Goal: Task Accomplishment & Management: Use online tool/utility

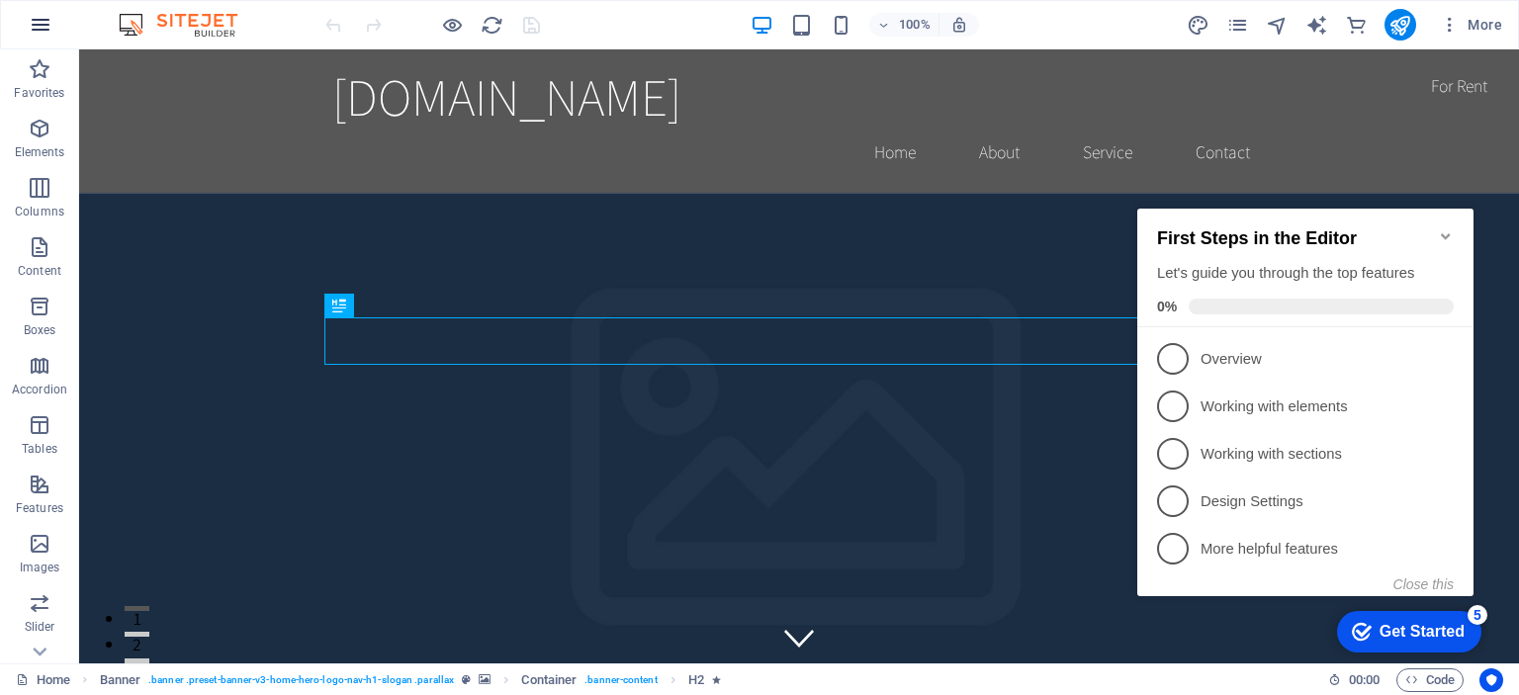
click at [32, 24] on icon "button" at bounding box center [41, 25] width 24 height 24
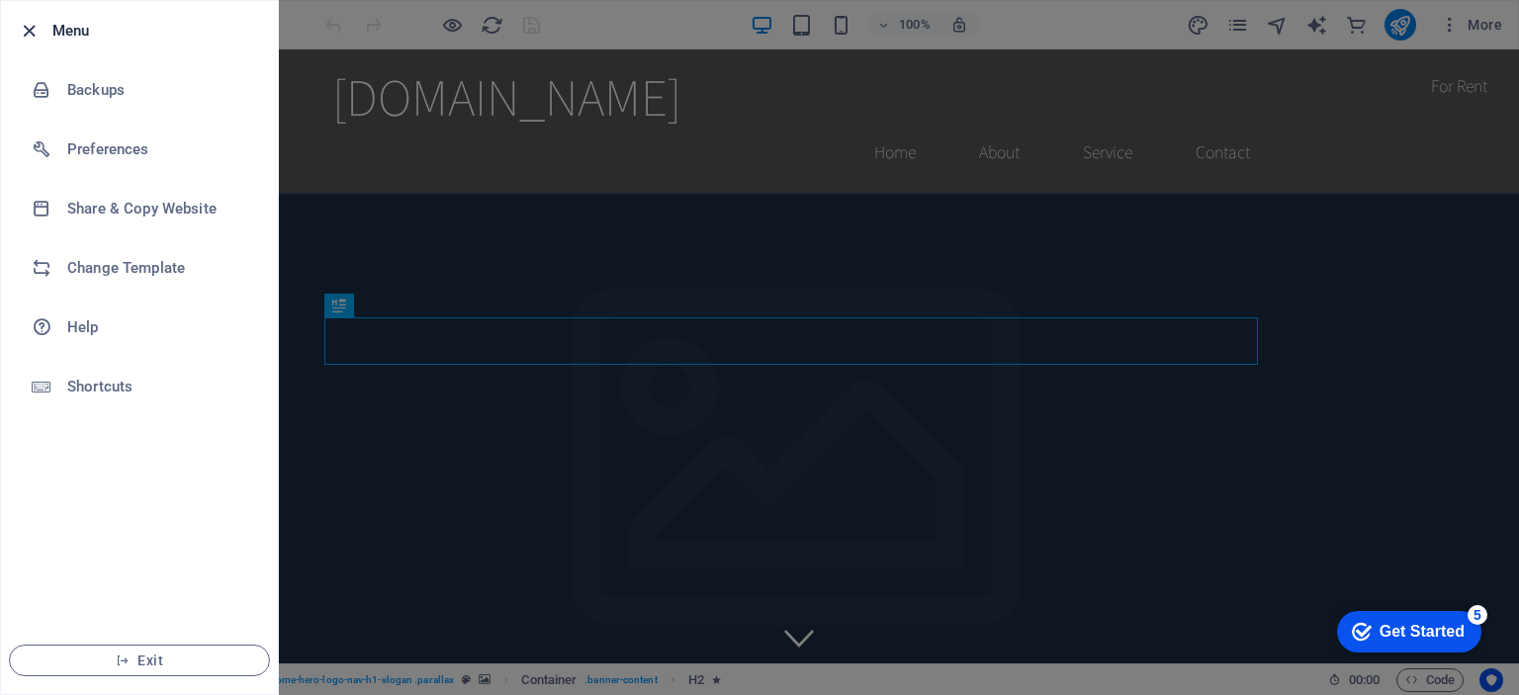
click at [28, 20] on icon "button" at bounding box center [29, 31] width 23 height 23
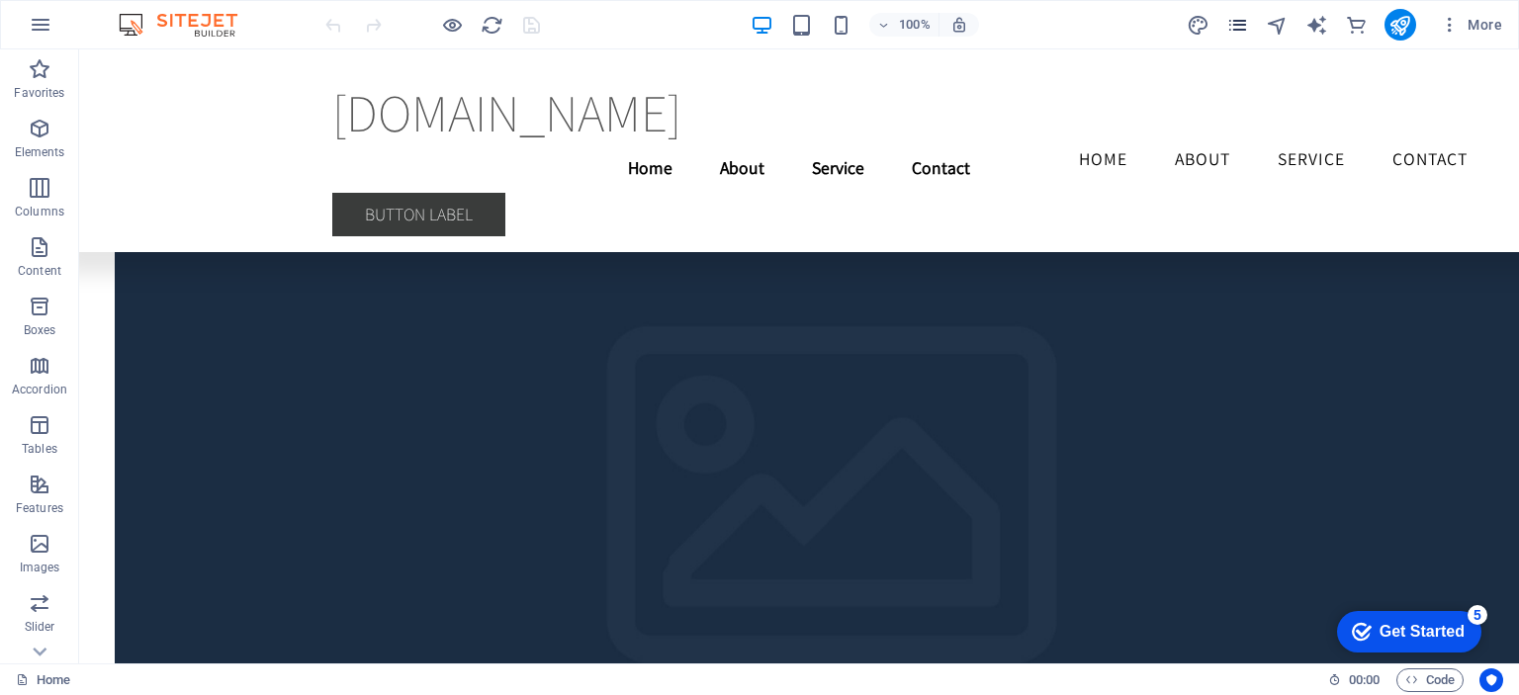
scroll to position [4016, 0]
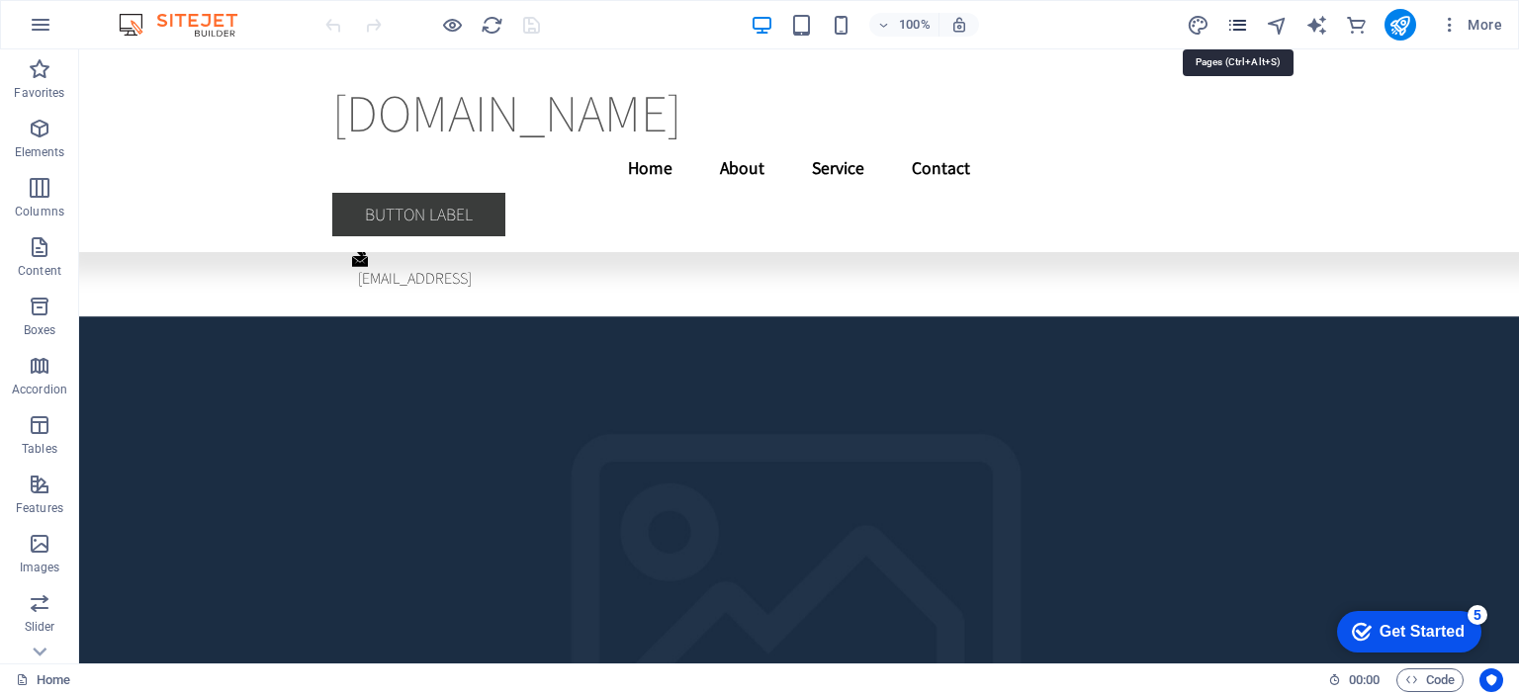
click at [1230, 21] on icon "pages" at bounding box center [1237, 25] width 23 height 23
click at [1230, 22] on icon "pages" at bounding box center [1237, 25] width 23 height 23
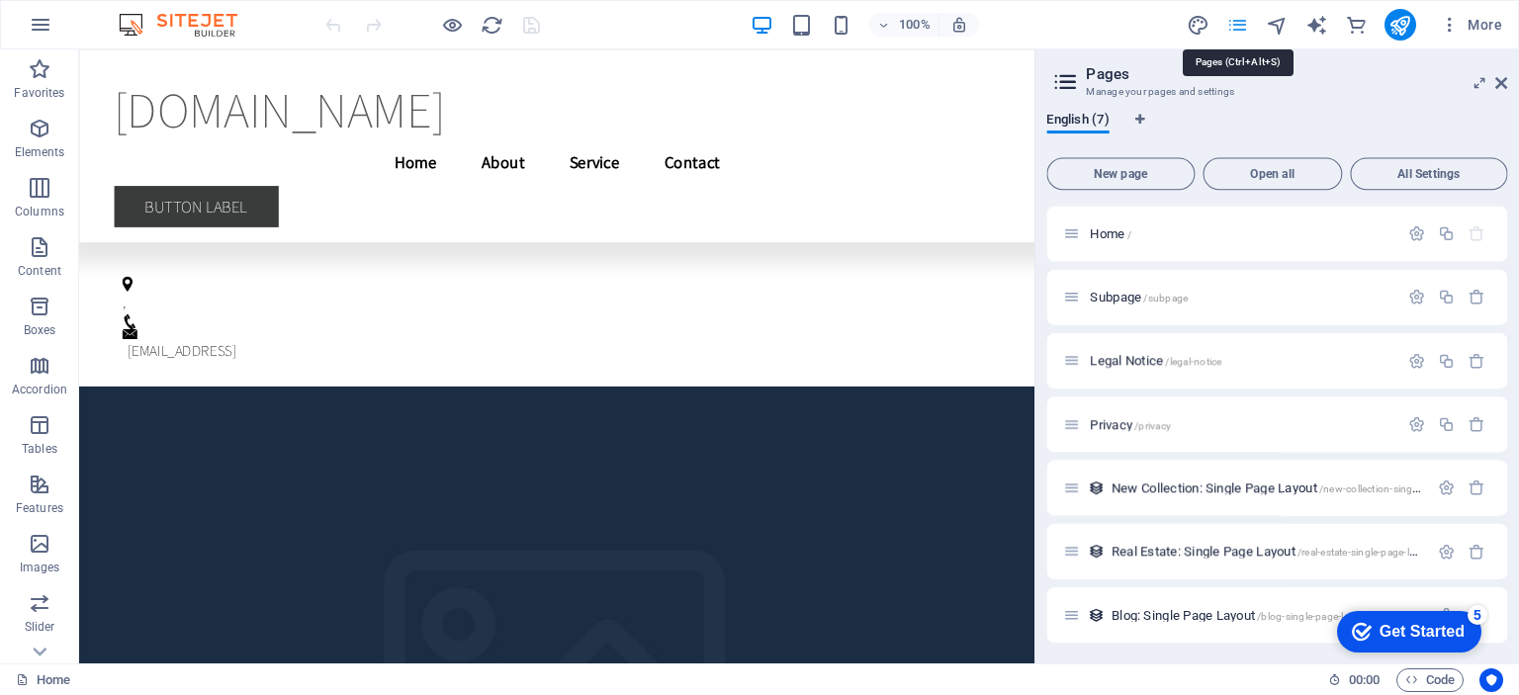
scroll to position [3790, 0]
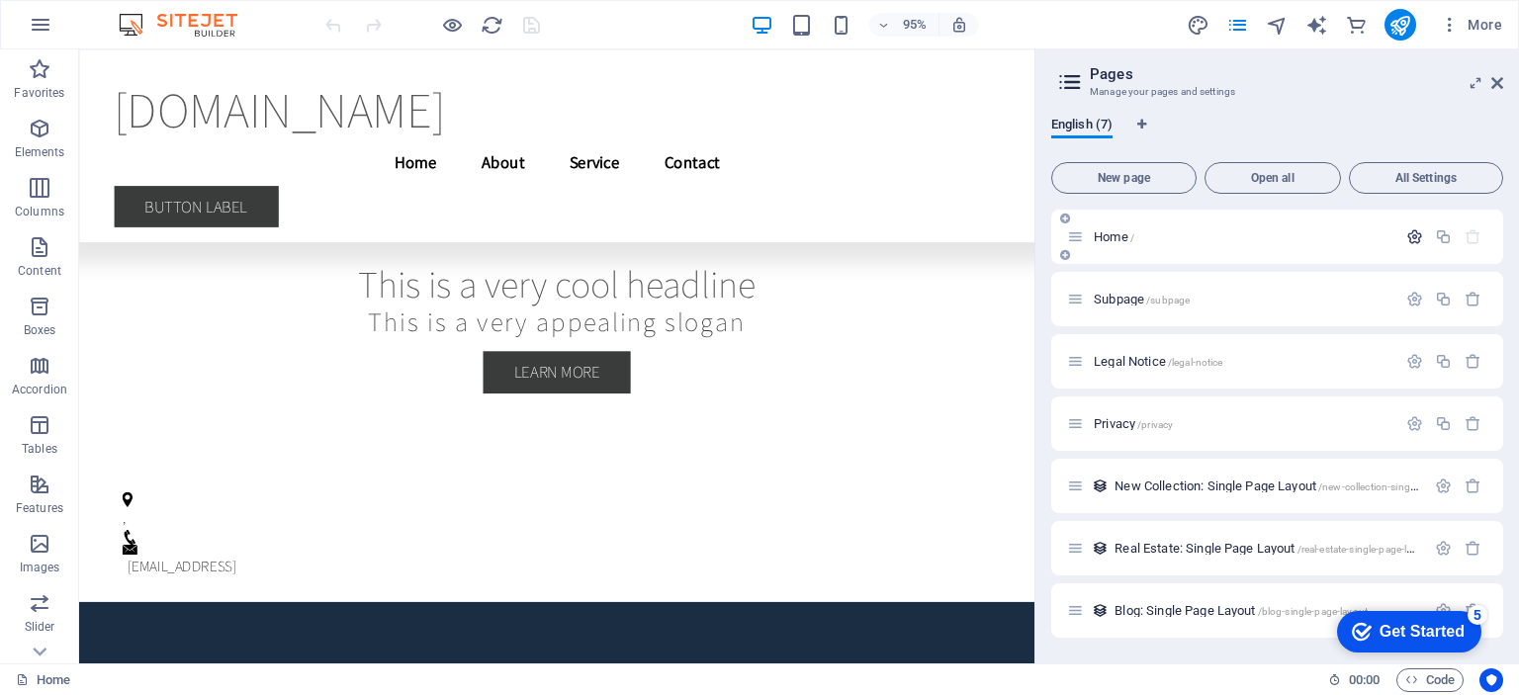
click at [1416, 233] on icon "button" at bounding box center [1414, 236] width 17 height 17
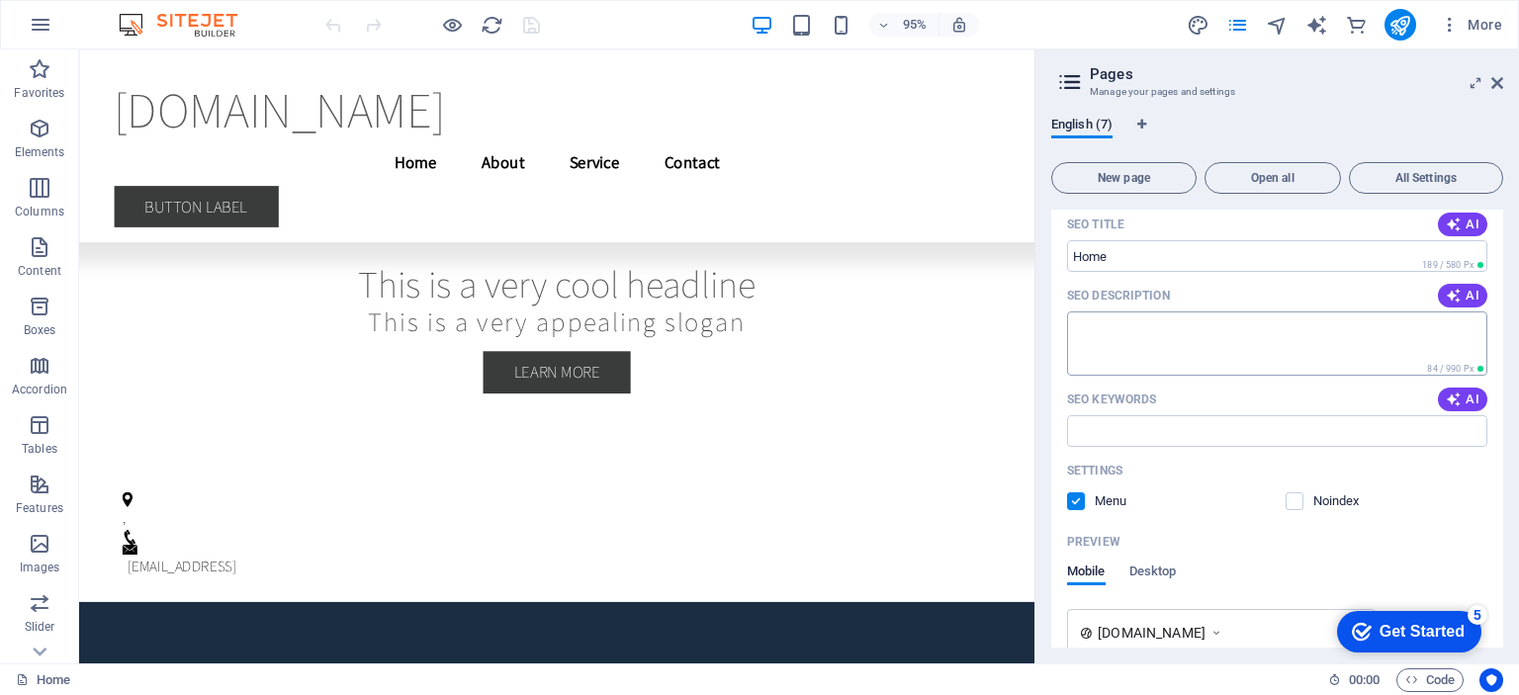
scroll to position [0, 0]
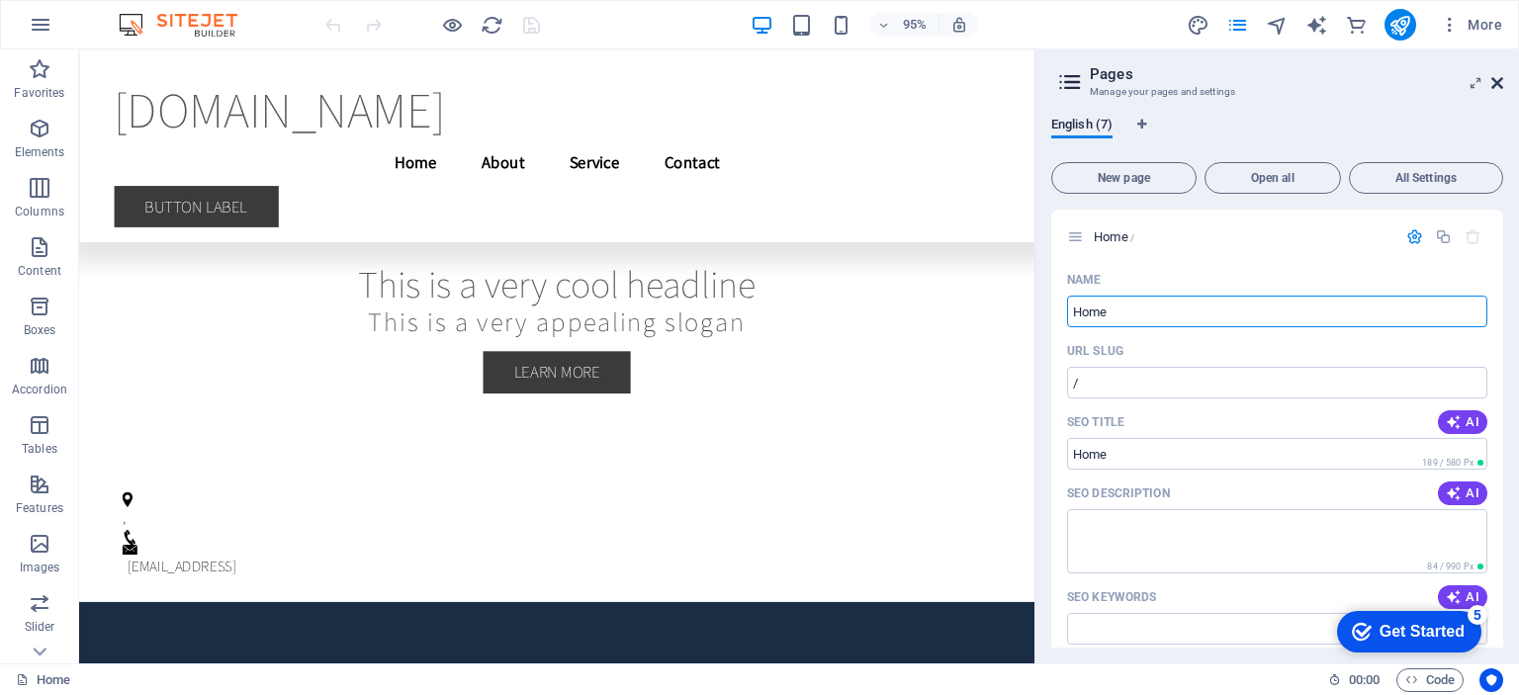
click at [1491, 84] on icon at bounding box center [1497, 83] width 12 height 16
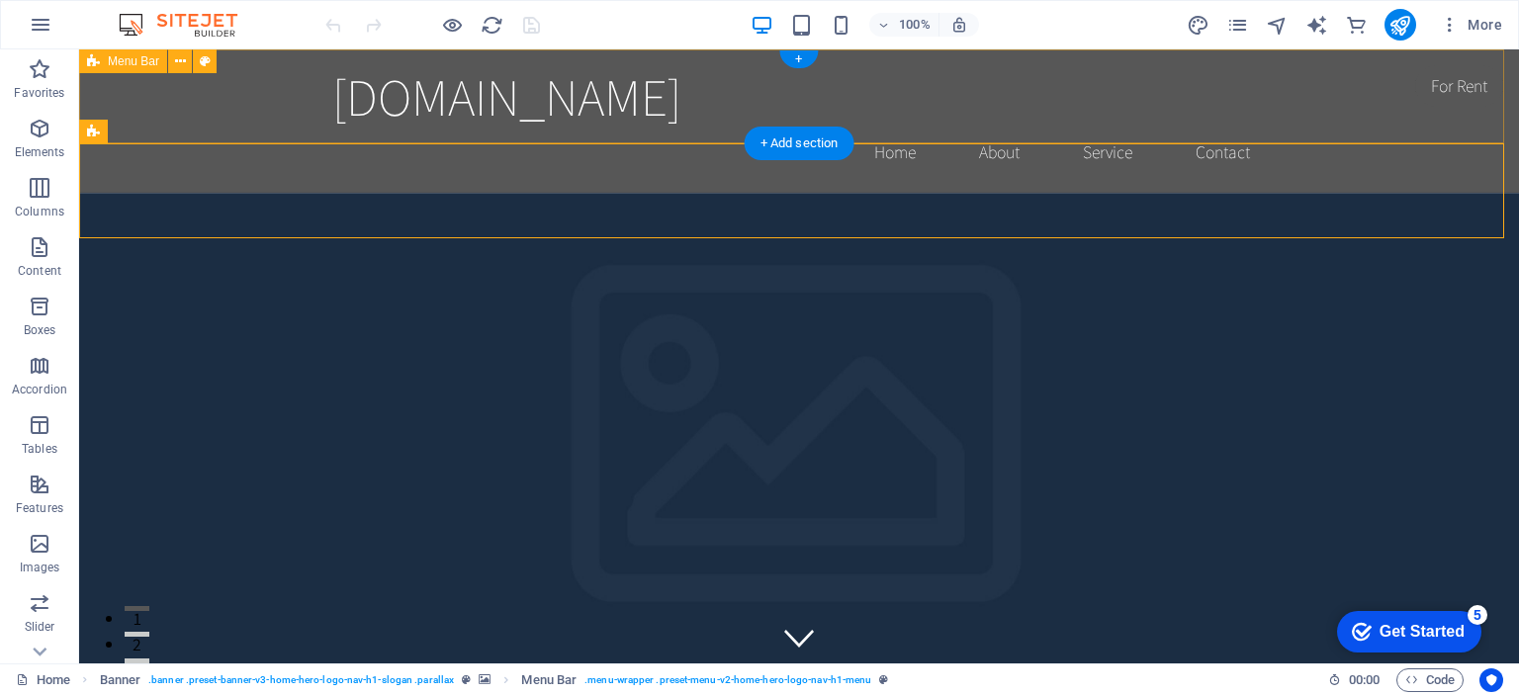
click at [298, 81] on div "[DOMAIN_NAME] Home About Service Contact" at bounding box center [799, 120] width 1440 height 143
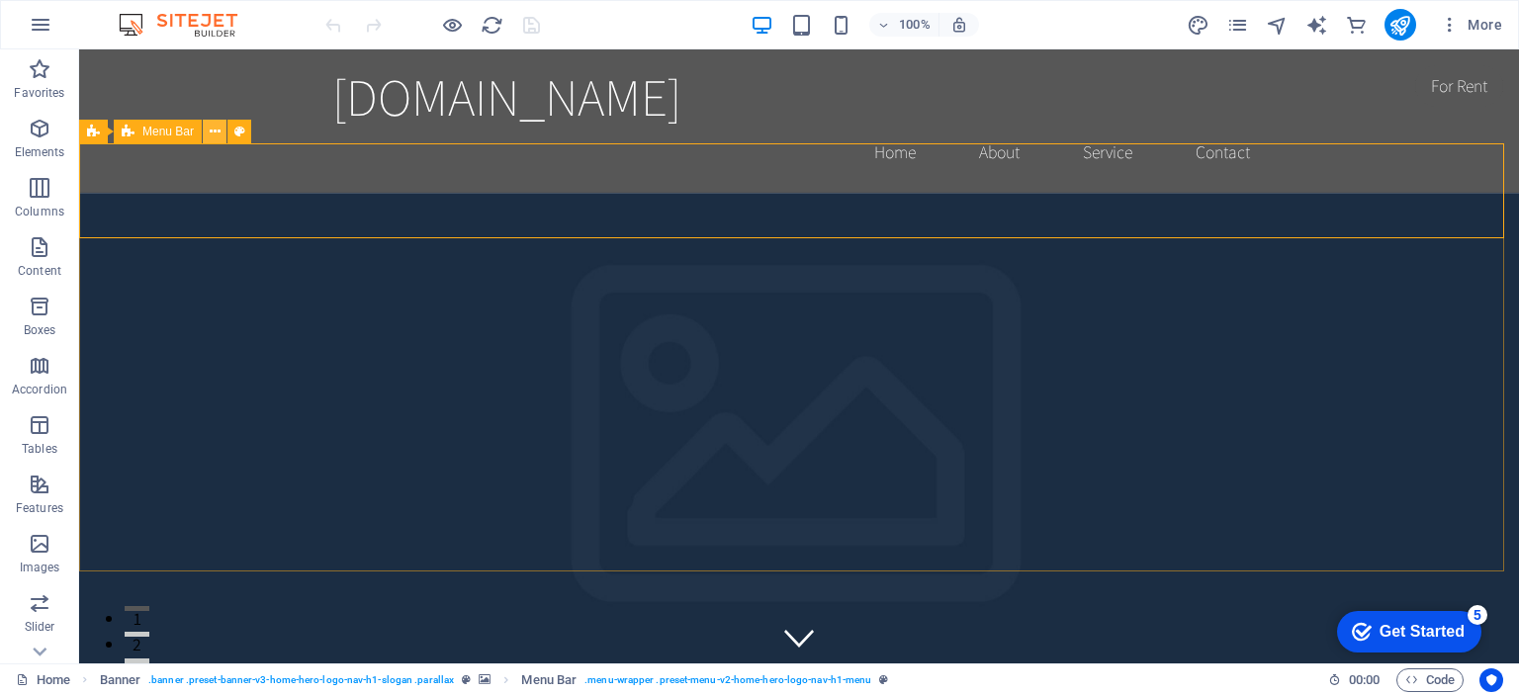
click at [214, 133] on icon at bounding box center [215, 132] width 11 height 21
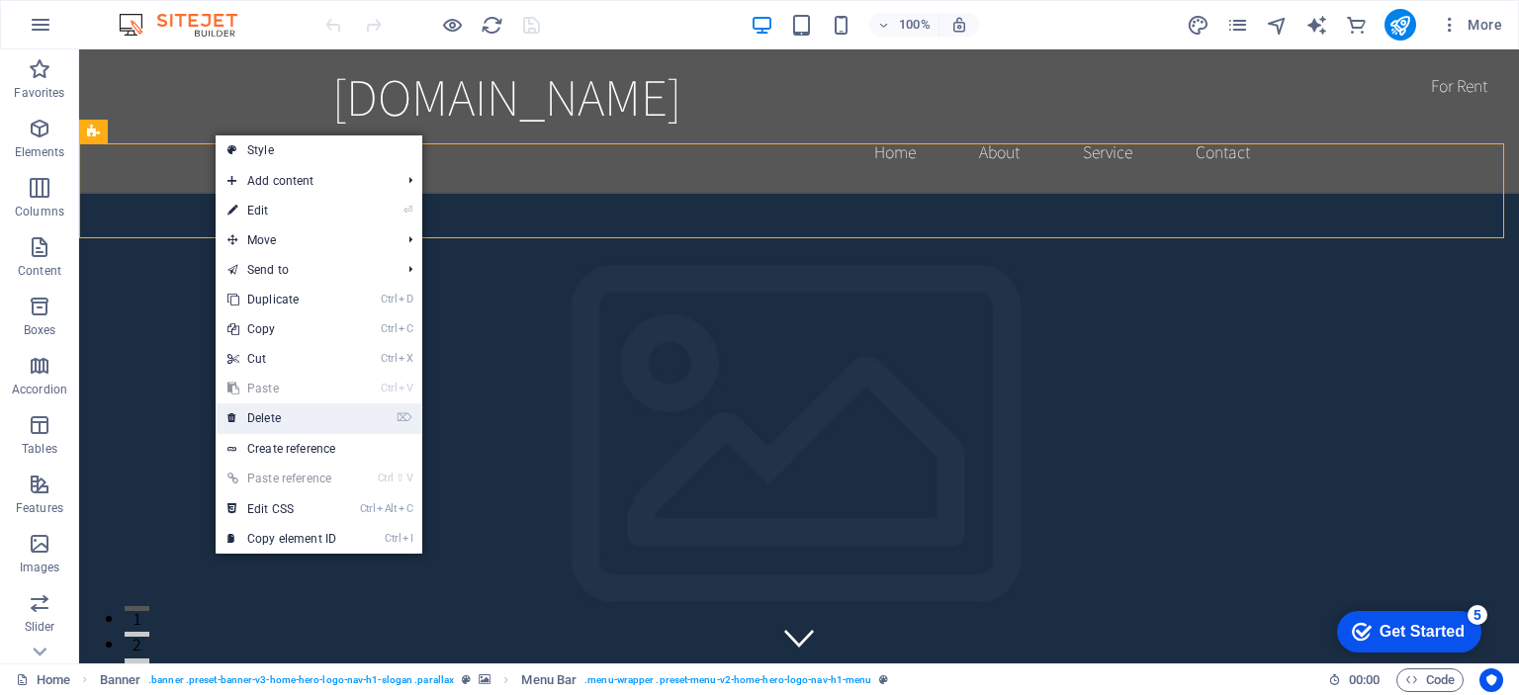
click at [279, 406] on link "⌦ Delete" at bounding box center [282, 418] width 132 height 30
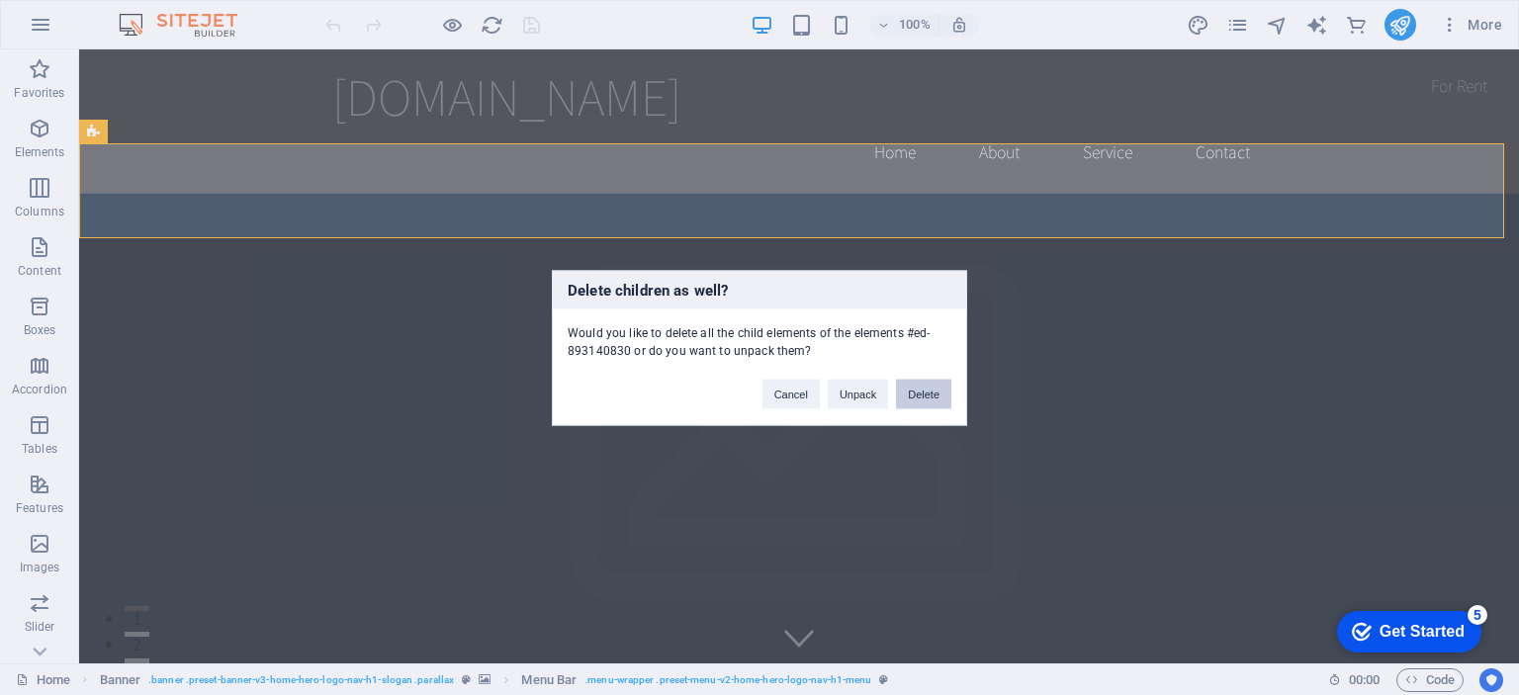
click at [903, 395] on button "Delete" at bounding box center [923, 394] width 55 height 30
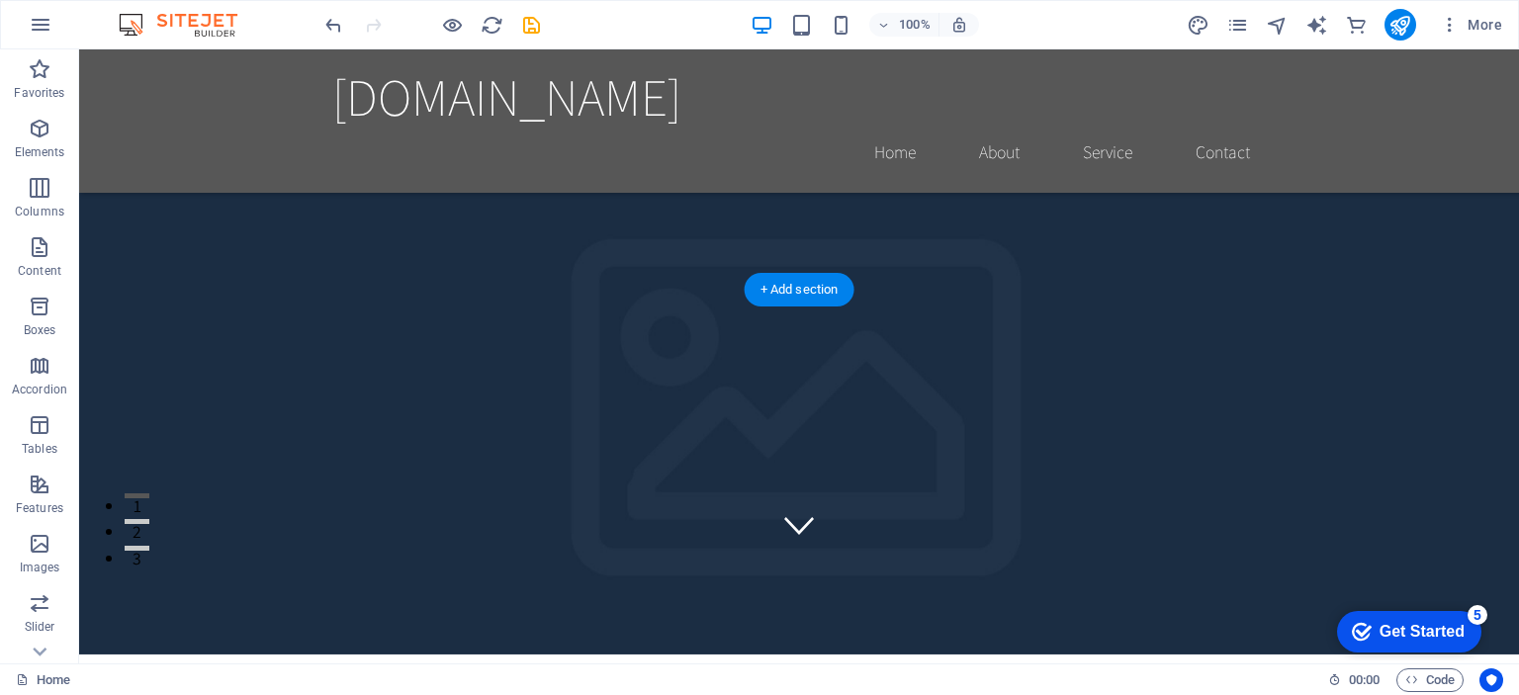
scroll to position [198, 0]
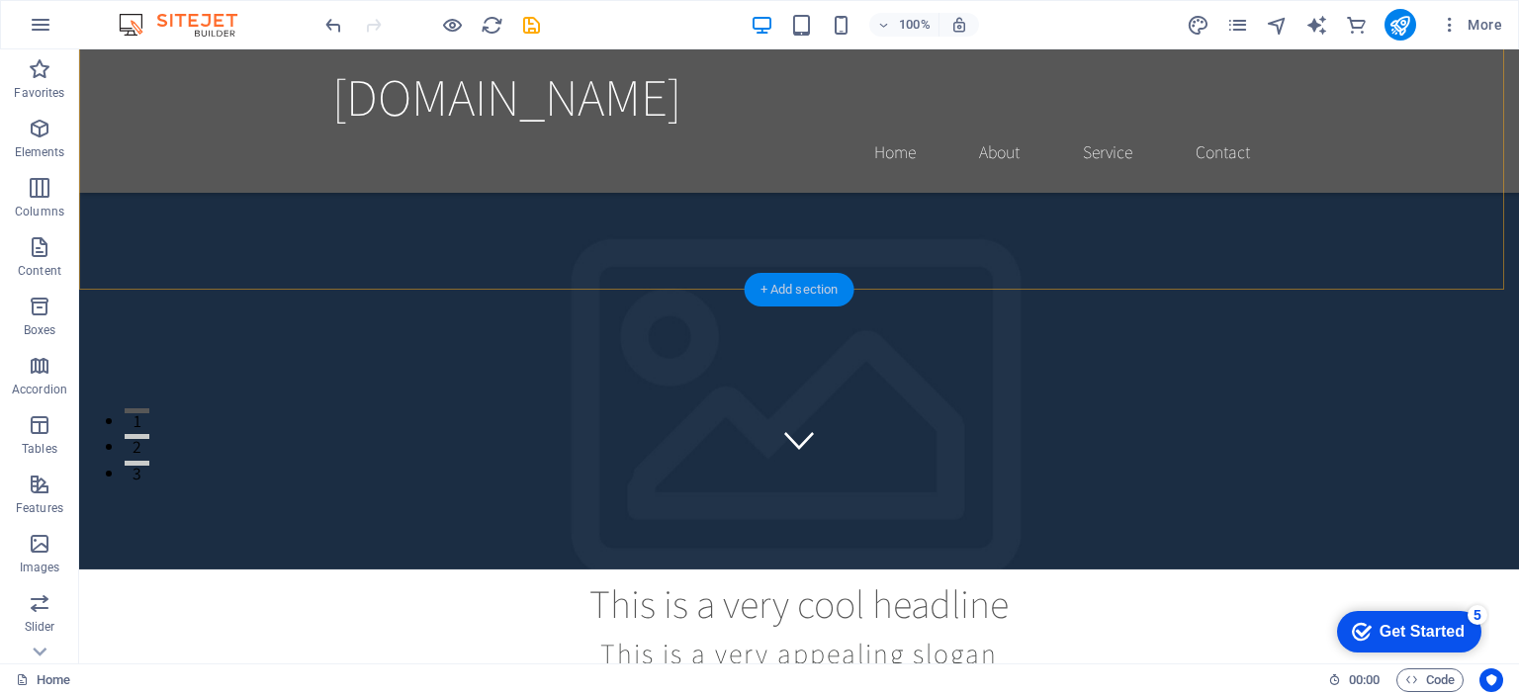
click at [783, 284] on div "+ Add section" at bounding box center [800, 290] width 110 height 34
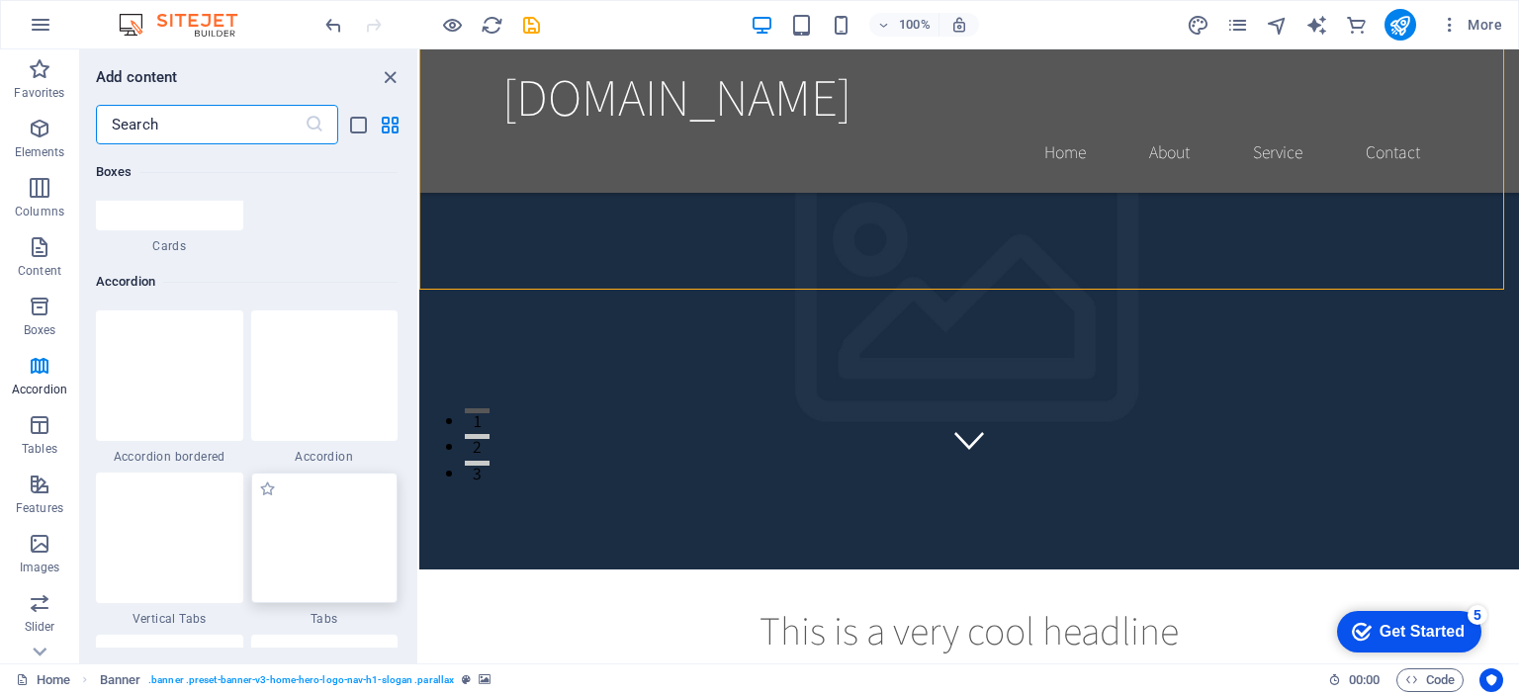
scroll to position [6327, 0]
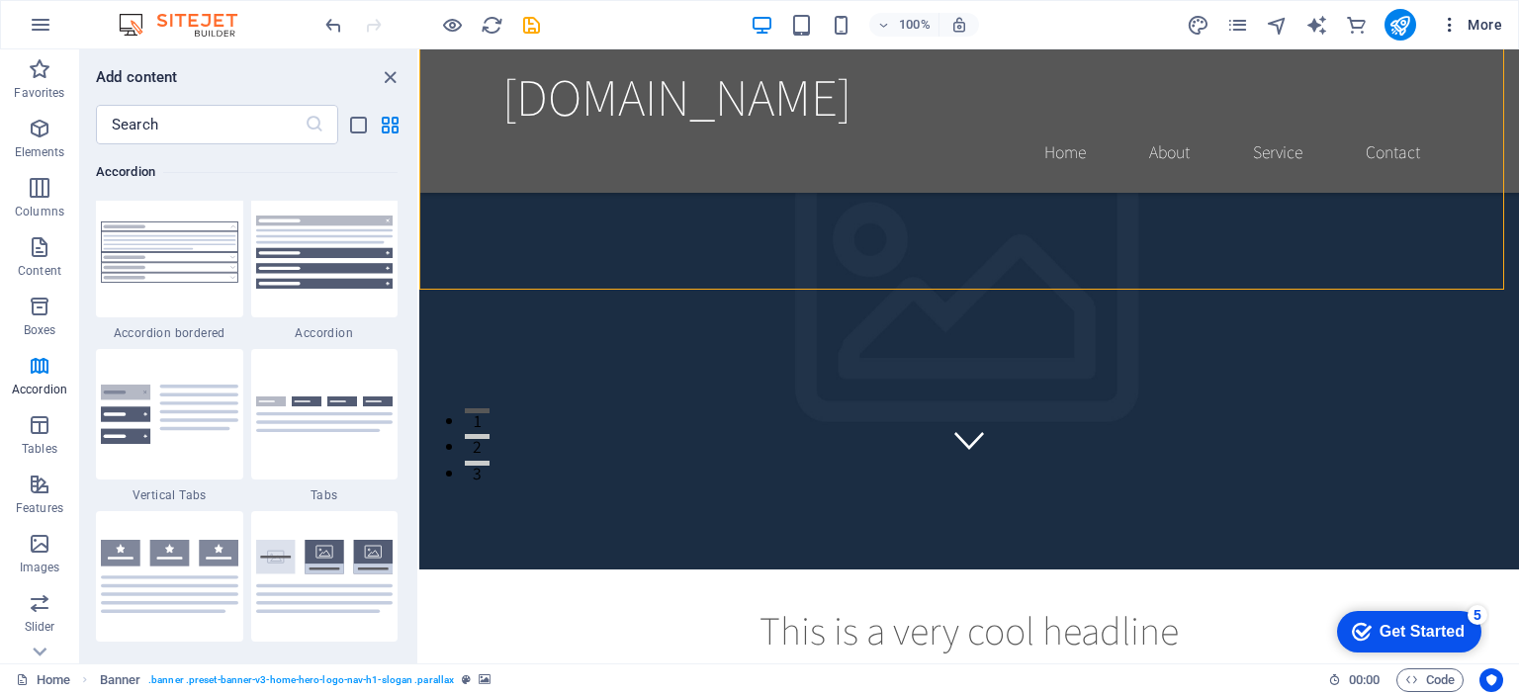
drag, startPoint x: 306, startPoint y: 434, endPoint x: 1495, endPoint y: 21, distance: 1259.2
click at [1495, 21] on span "More" at bounding box center [1471, 25] width 62 height 20
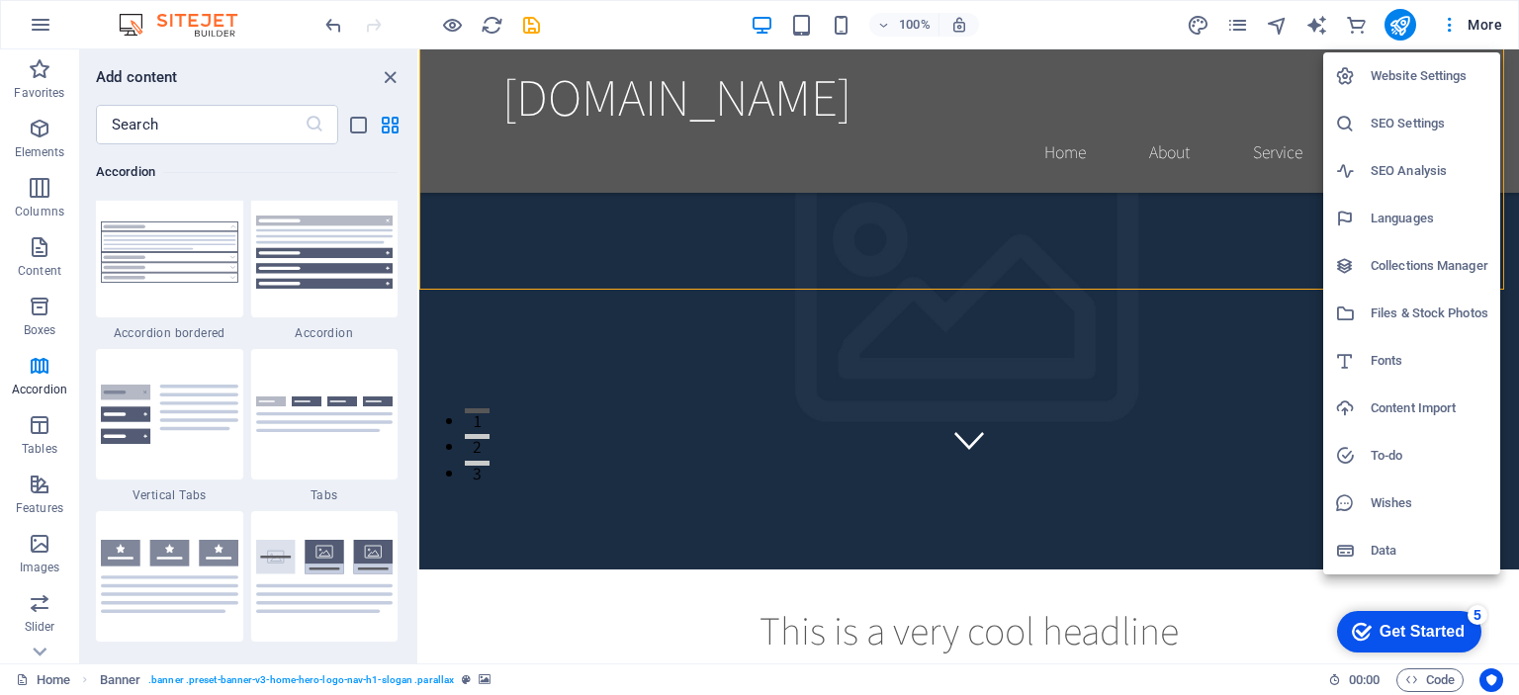
click at [1232, 27] on div at bounding box center [759, 347] width 1519 height 695
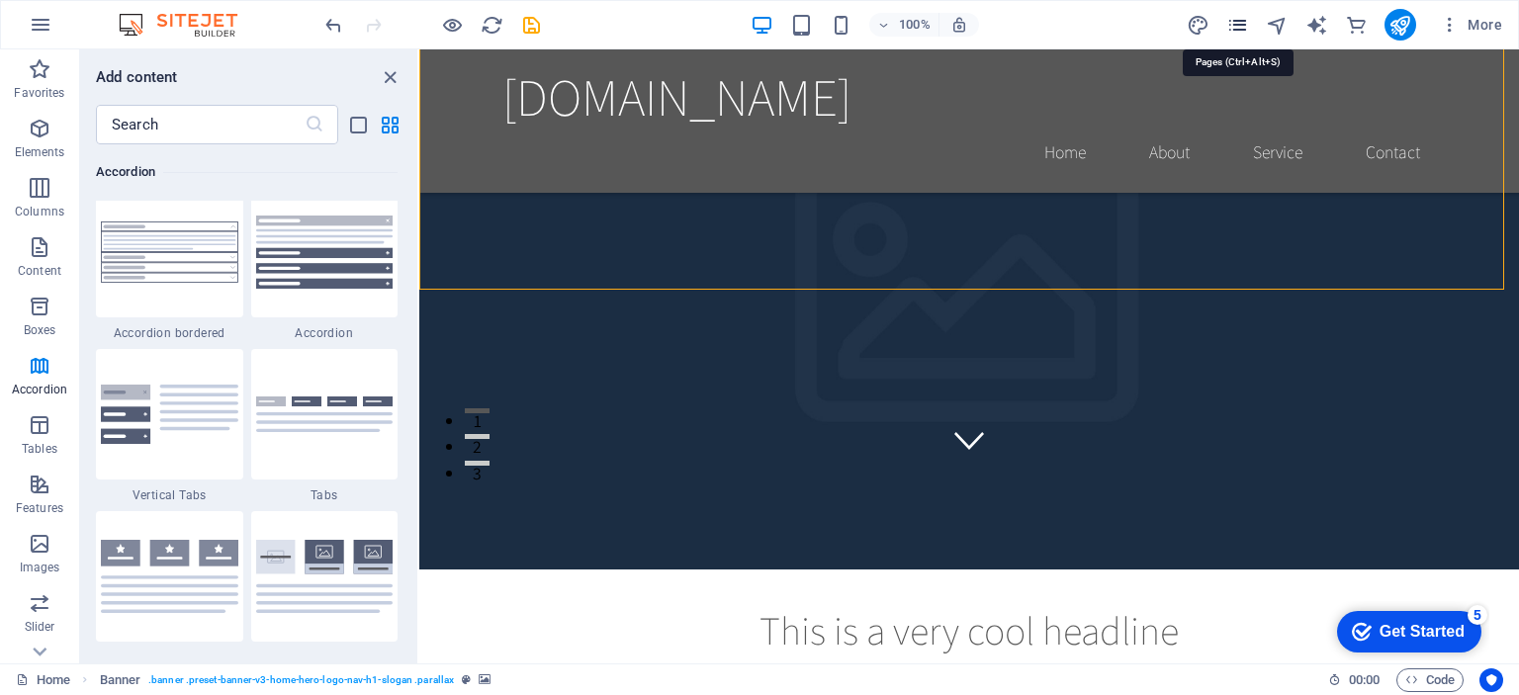
click at [1238, 24] on icon "pages" at bounding box center [1237, 25] width 23 height 23
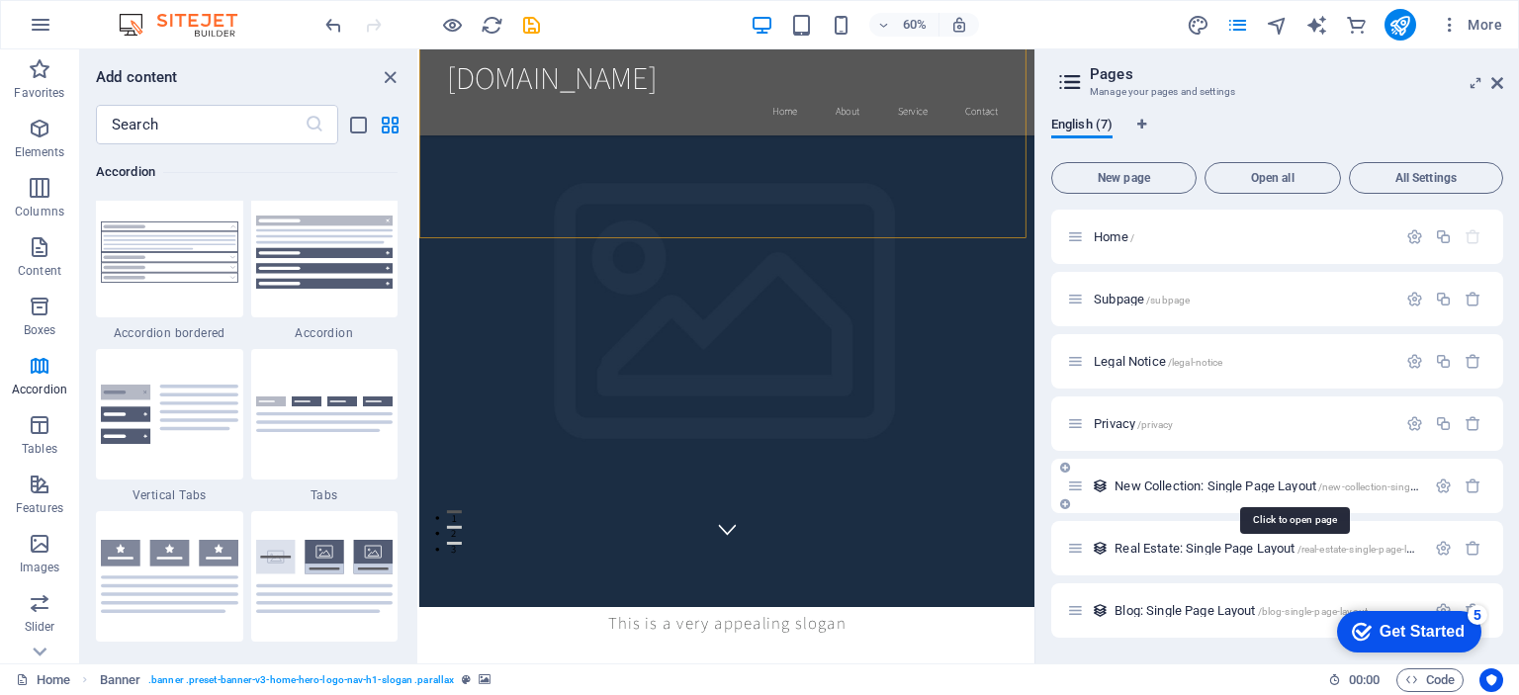
click at [1224, 482] on span "New Collection: Single Page Layout /new-collection-single-page-layout" at bounding box center [1293, 486] width 358 height 15
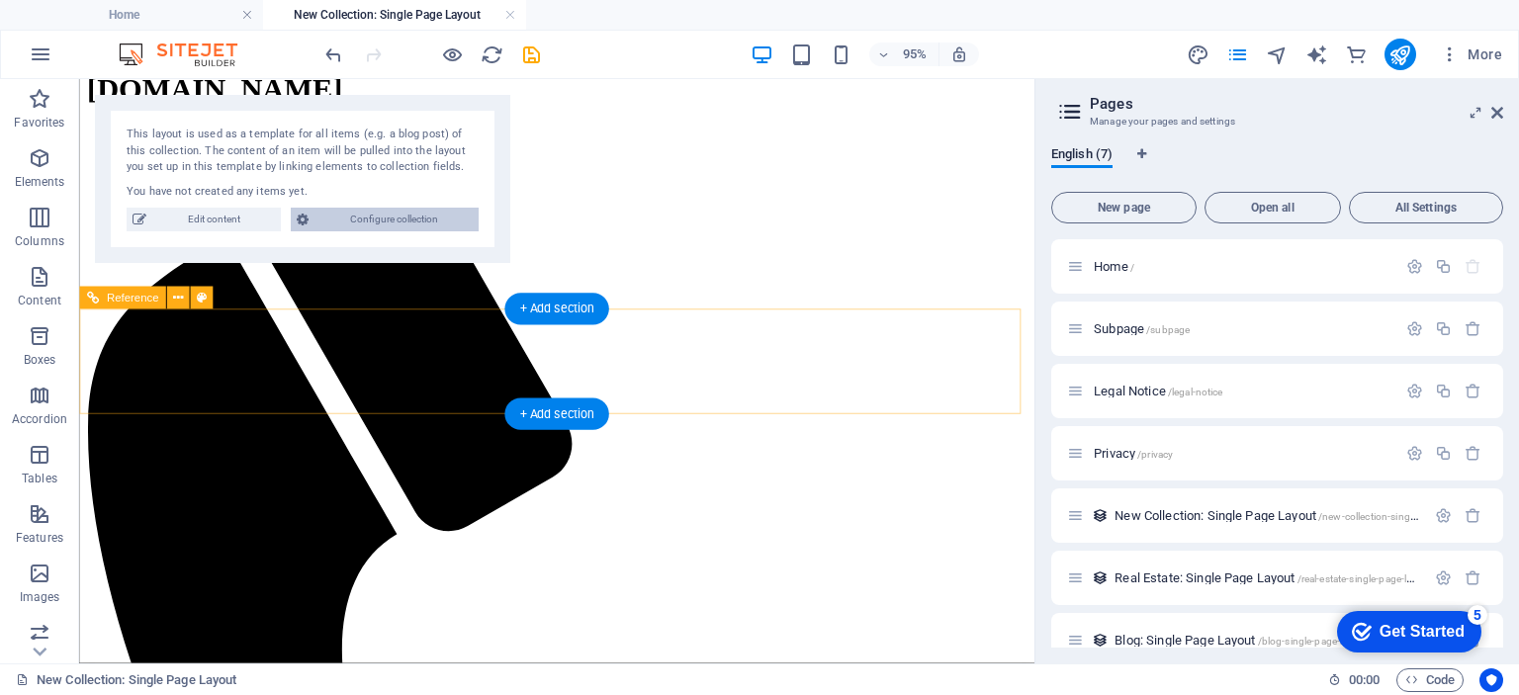
scroll to position [23, 0]
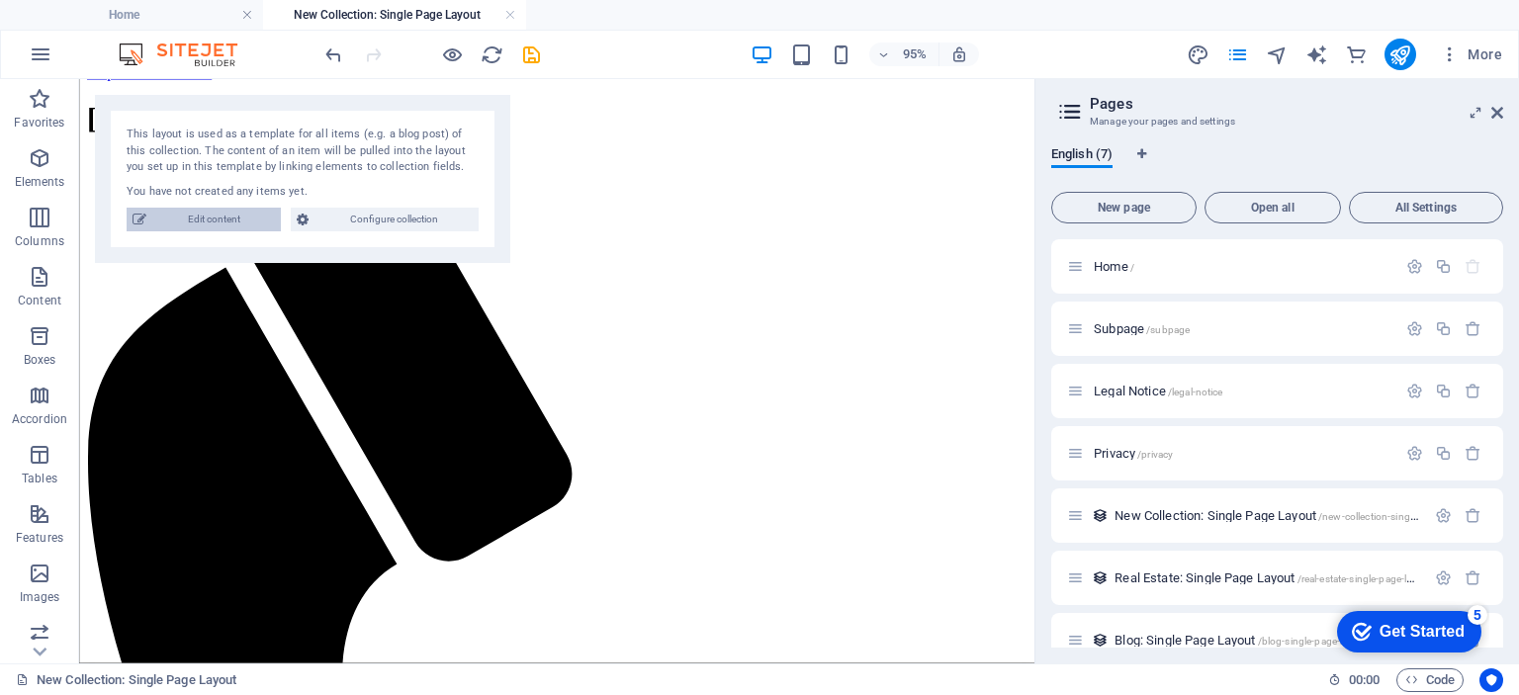
click at [241, 215] on span "Edit content" at bounding box center [213, 220] width 123 height 24
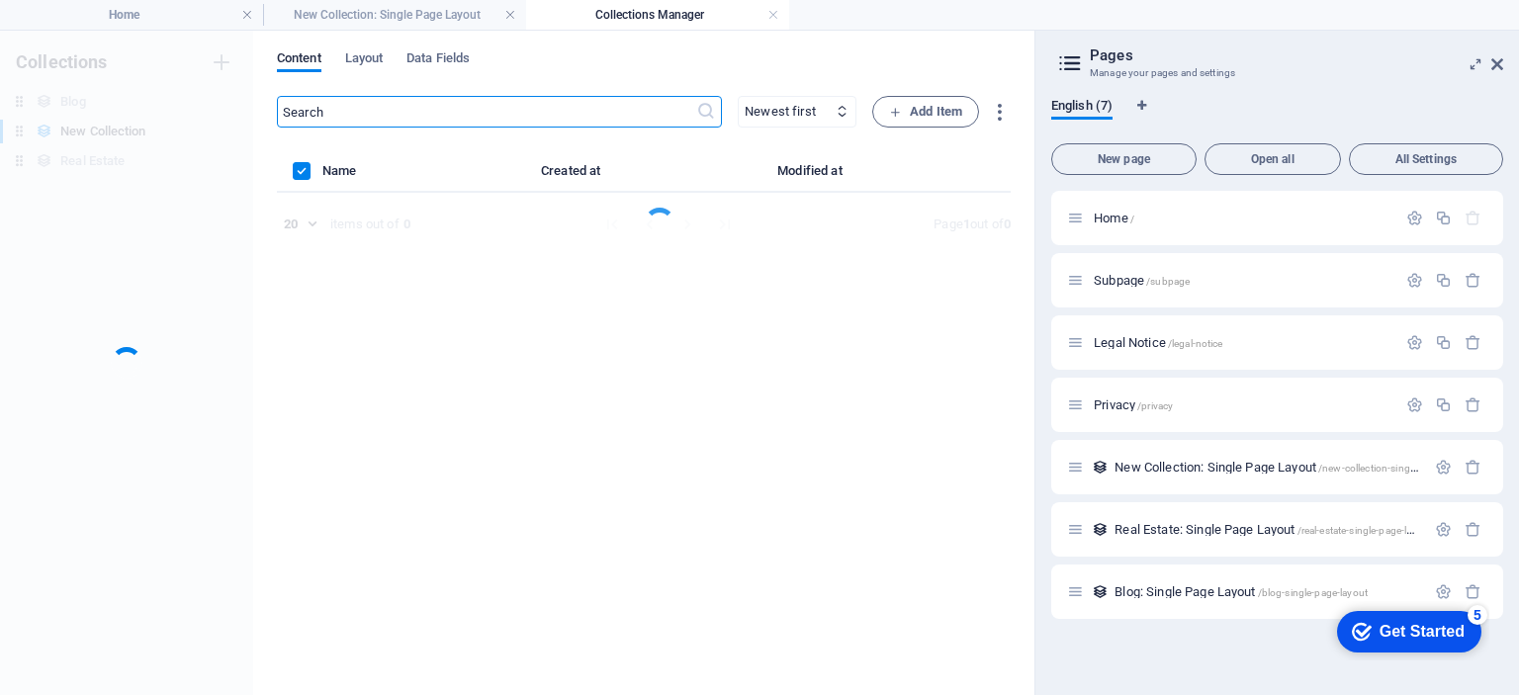
scroll to position [0, 0]
click at [1497, 60] on icon at bounding box center [1497, 64] width 12 height 16
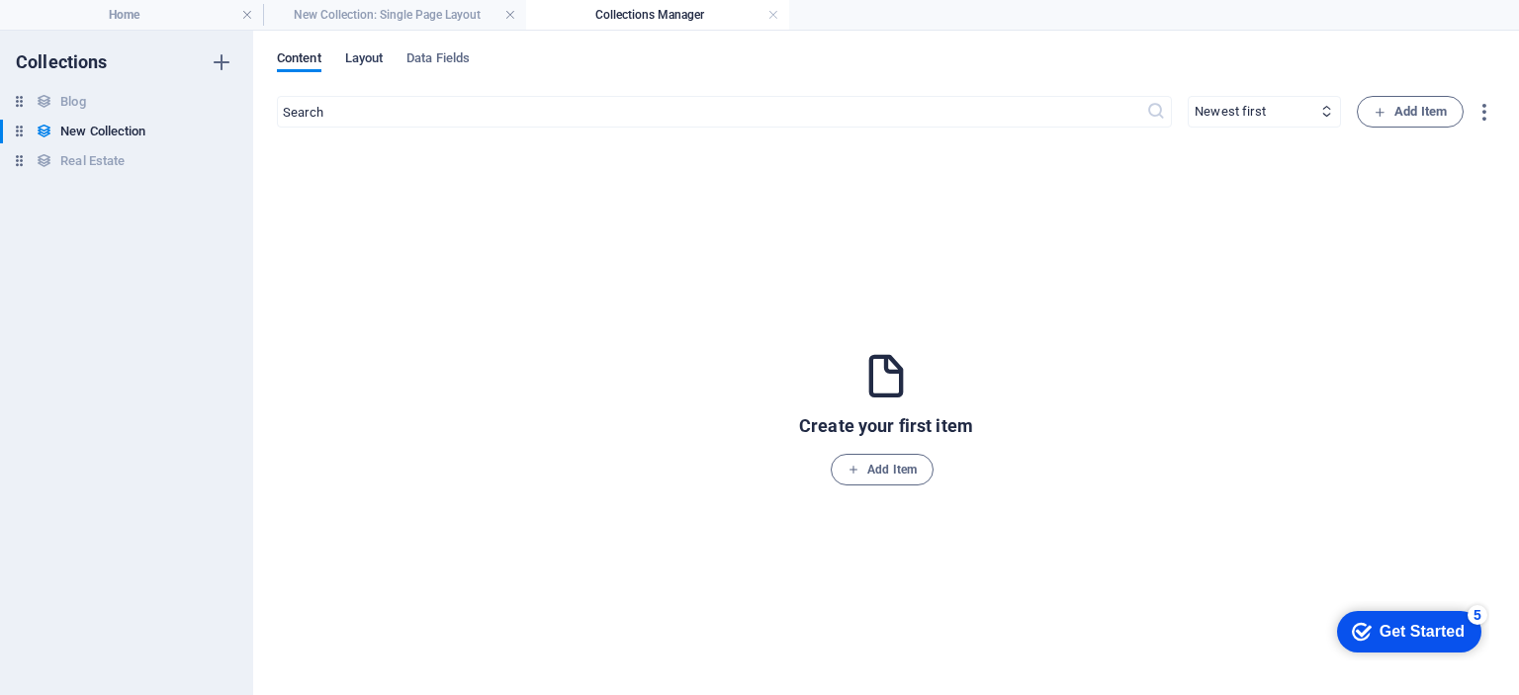
click at [350, 53] on span "Layout" at bounding box center [364, 60] width 39 height 28
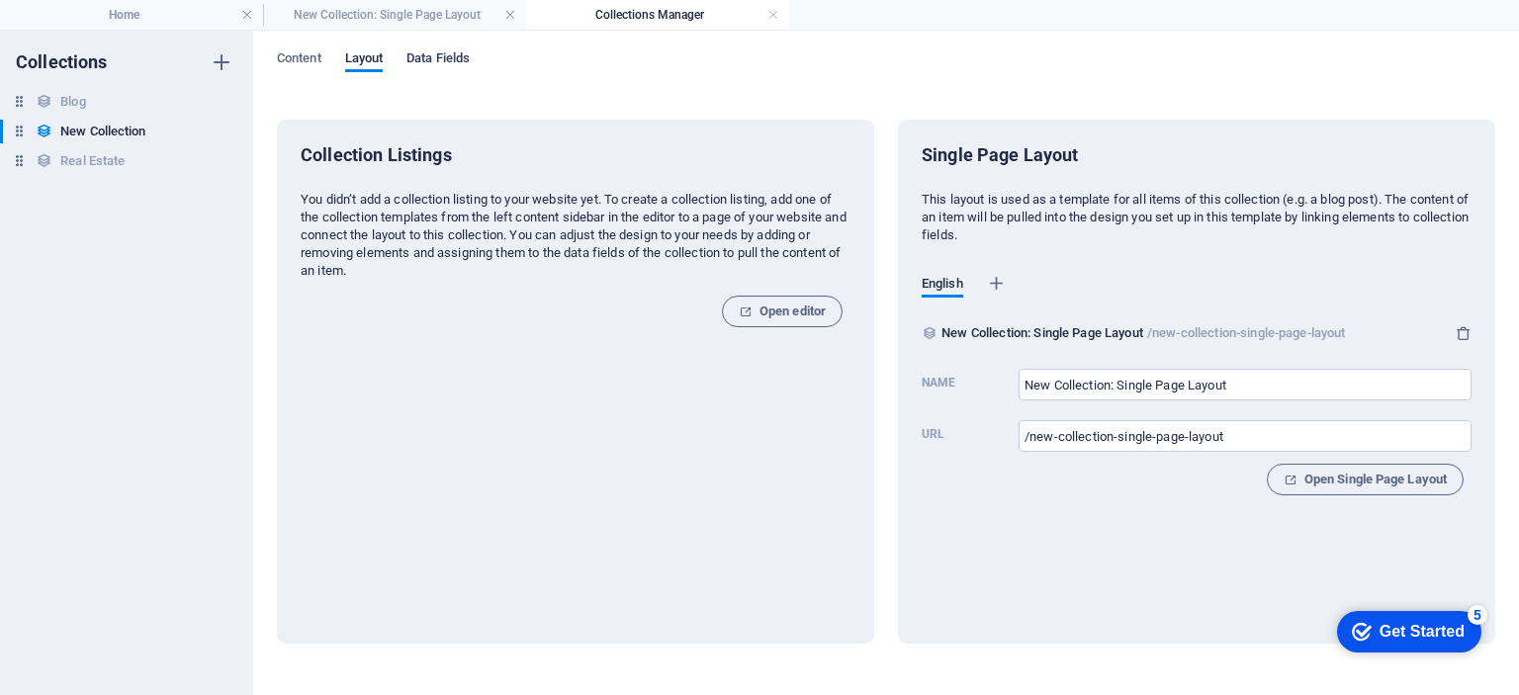
click at [428, 58] on span "Data Fields" at bounding box center [437, 60] width 63 height 28
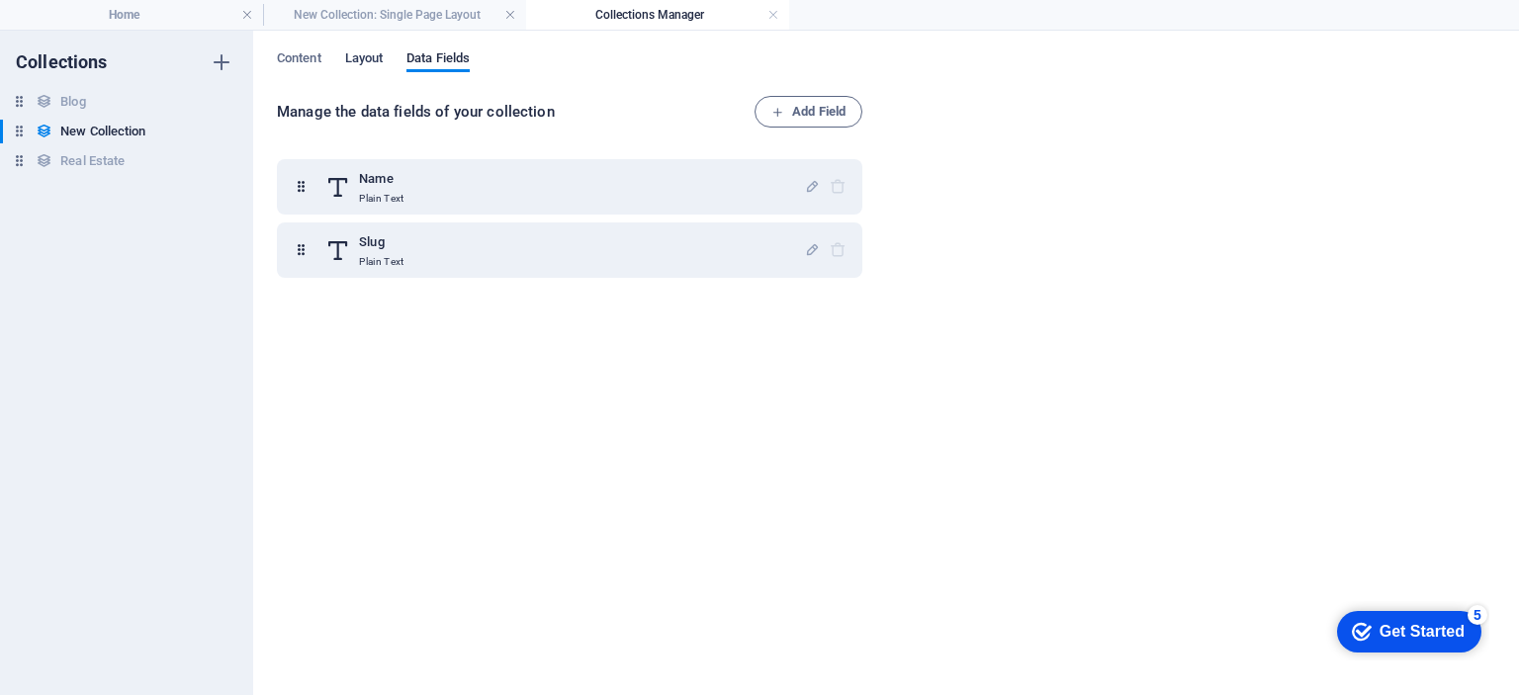
click at [356, 58] on span "Layout" at bounding box center [364, 60] width 39 height 28
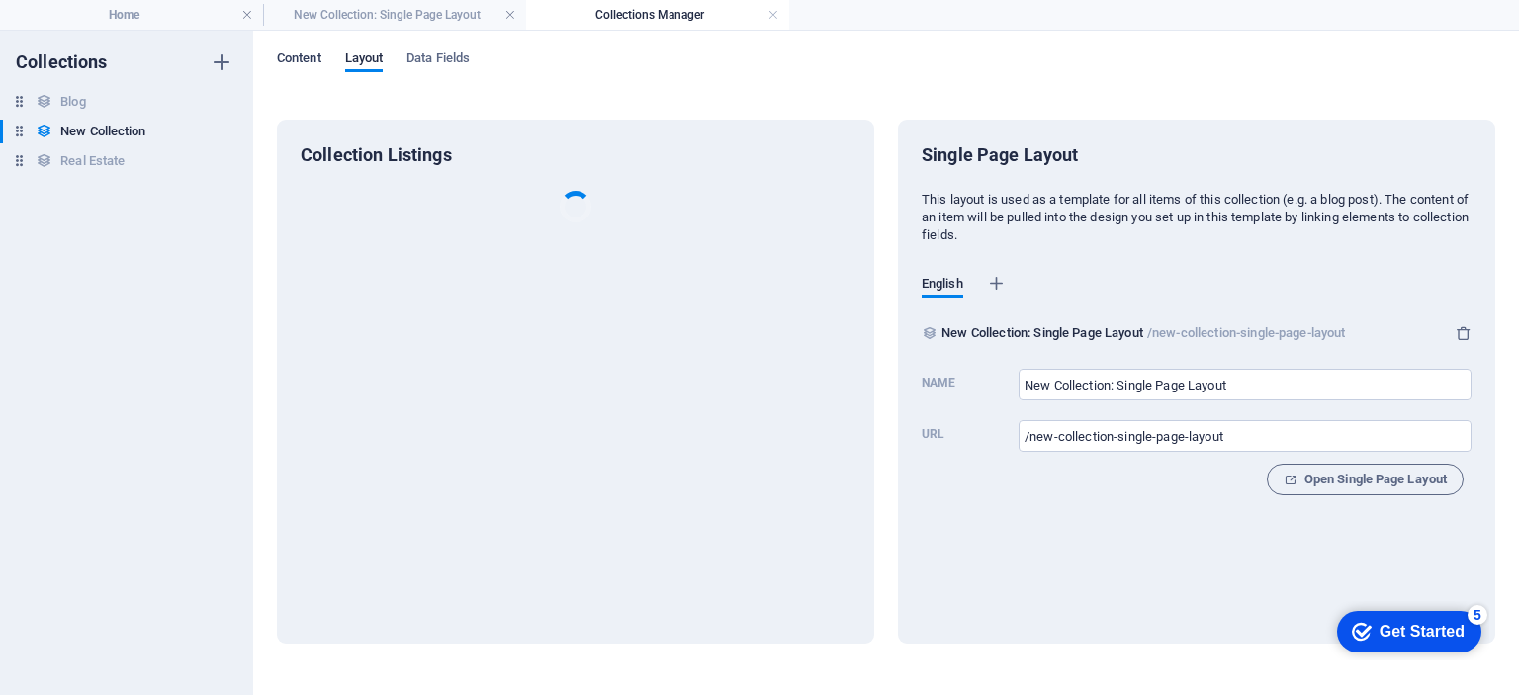
click at [285, 57] on span "Content" at bounding box center [299, 60] width 44 height 28
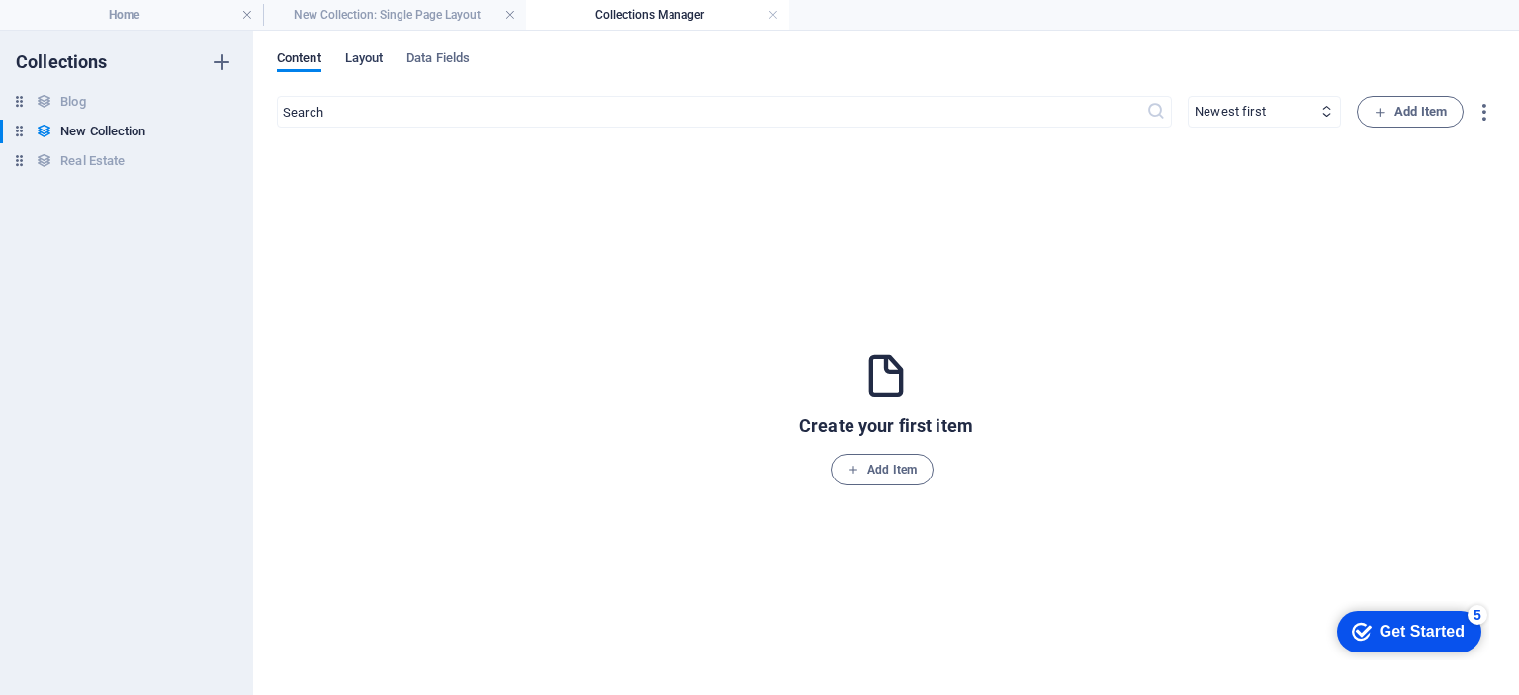
click at [373, 58] on span "Layout" at bounding box center [364, 60] width 39 height 28
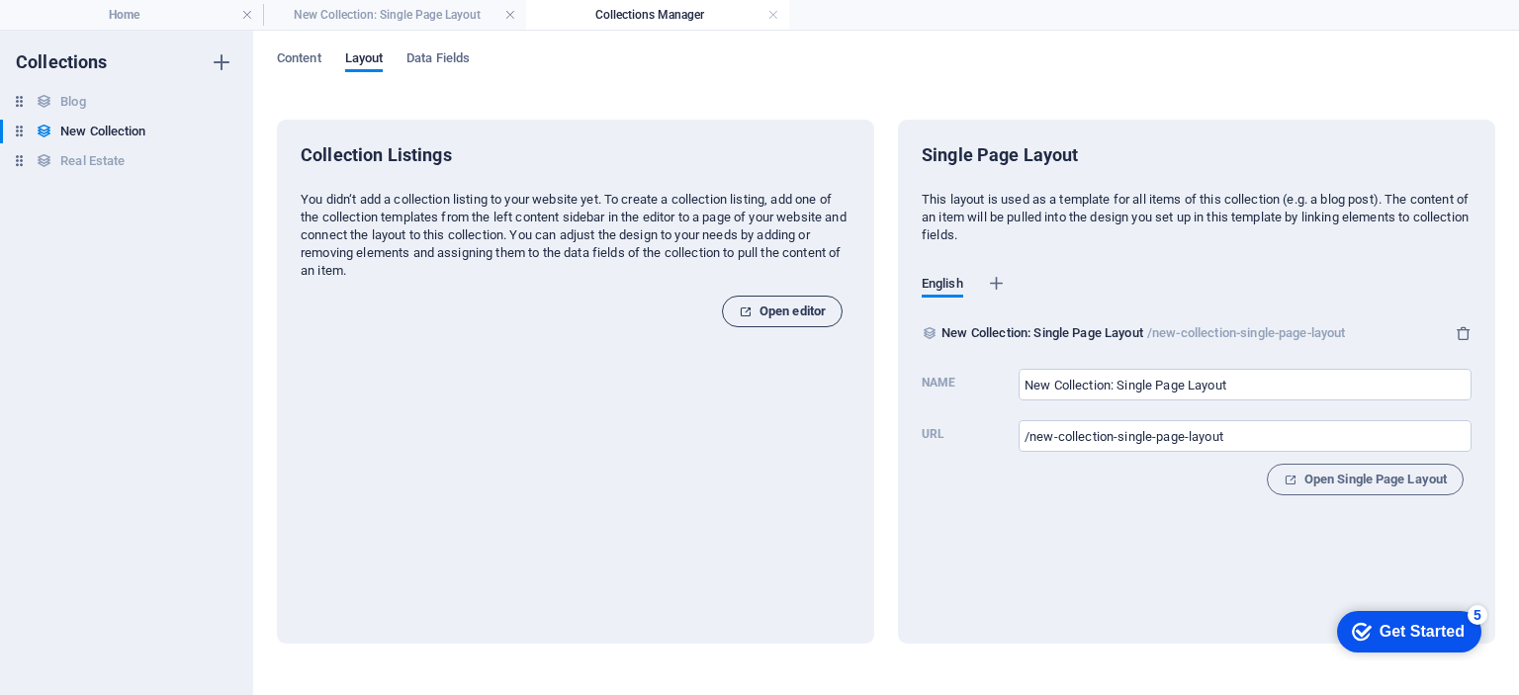
click at [821, 316] on span "Open editor" at bounding box center [782, 312] width 87 height 24
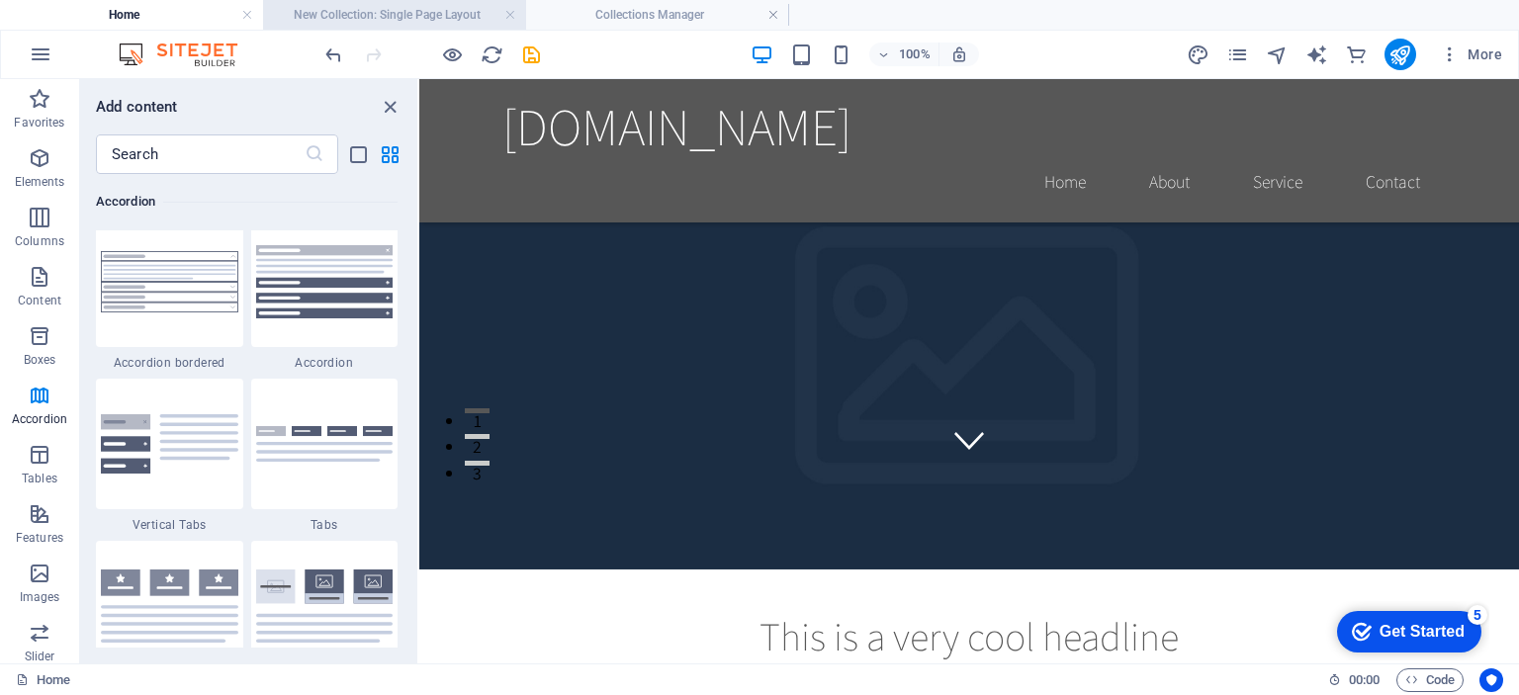
click at [446, 13] on h4 "New Collection: Single Page Layout" at bounding box center [394, 15] width 263 height 22
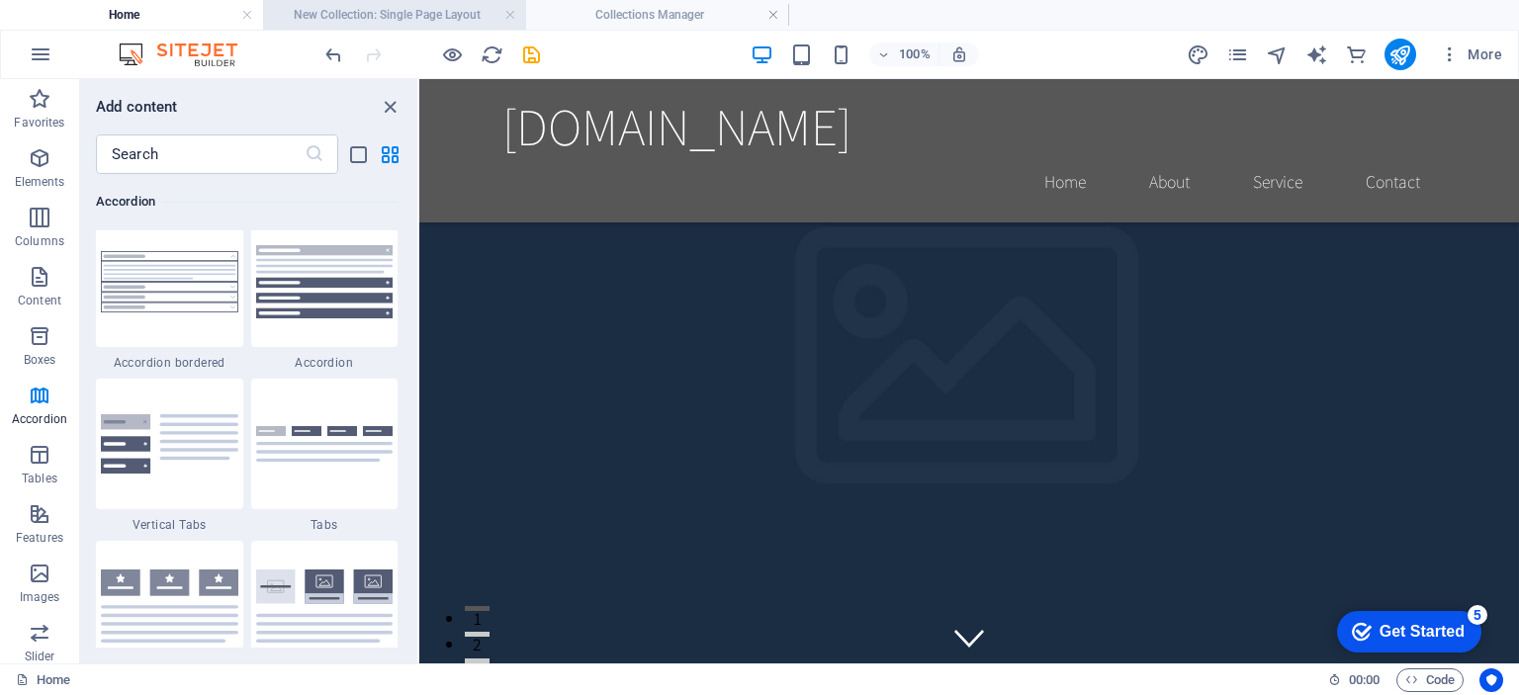
scroll to position [23, 0]
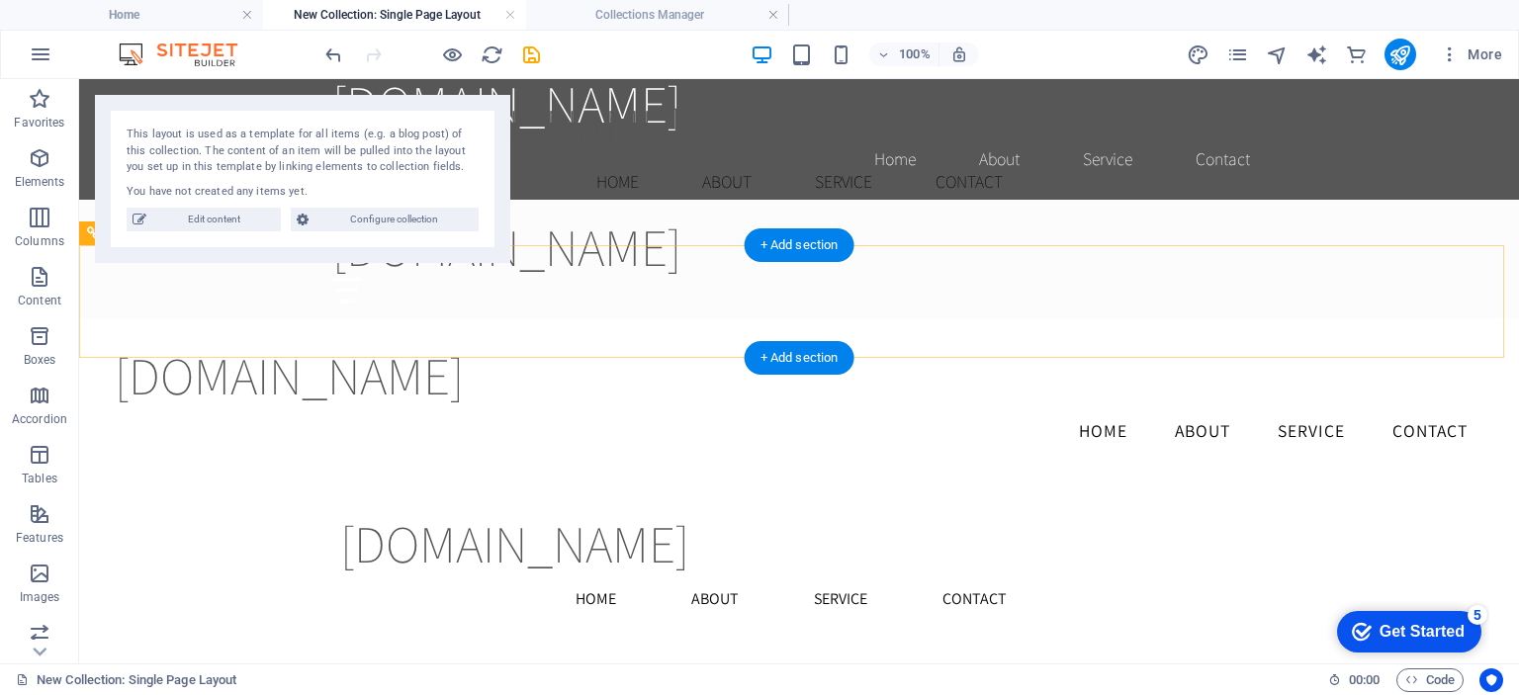
click at [432, 481] on div "[DOMAIN_NAME] Home About Service Contact Menu" at bounding box center [799, 559] width 1440 height 157
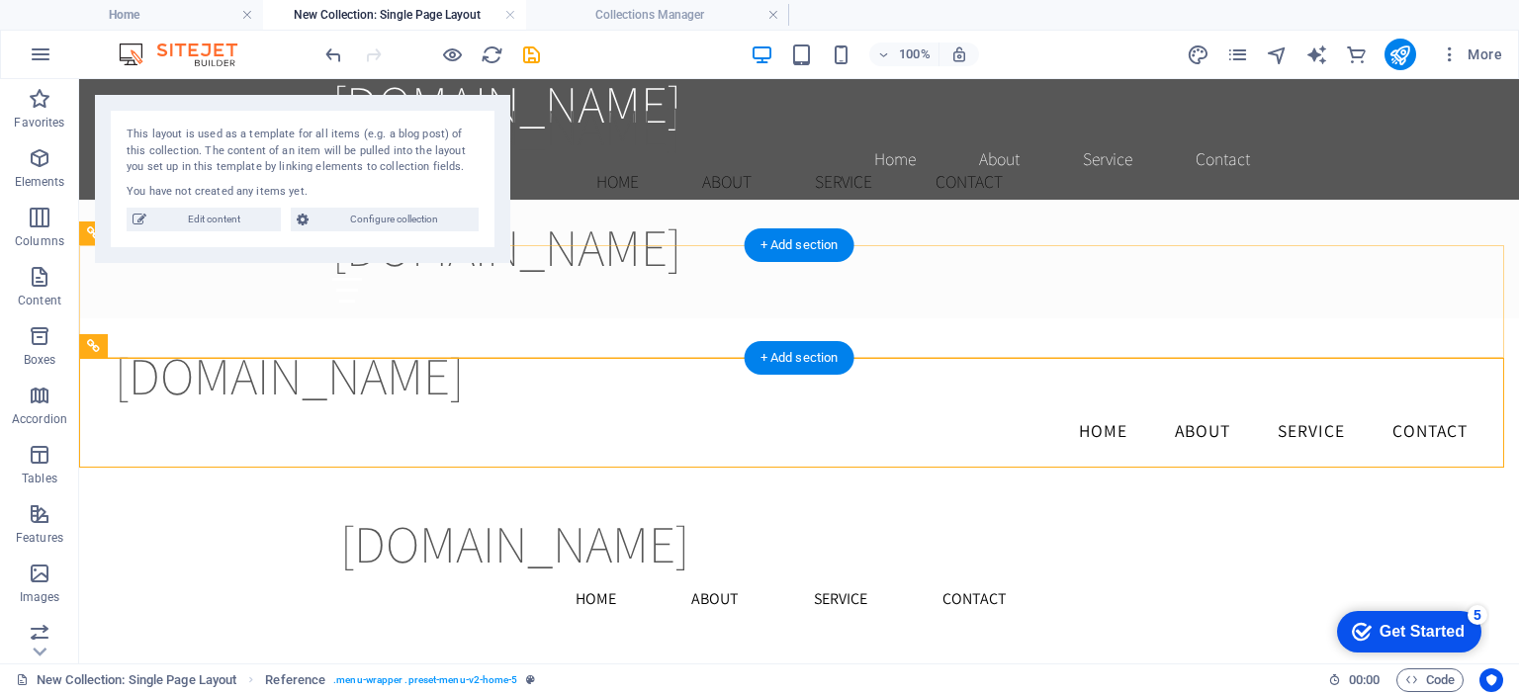
click at [524, 406] on nav "Home About Service Contact" at bounding box center [798, 430] width 1367 height 49
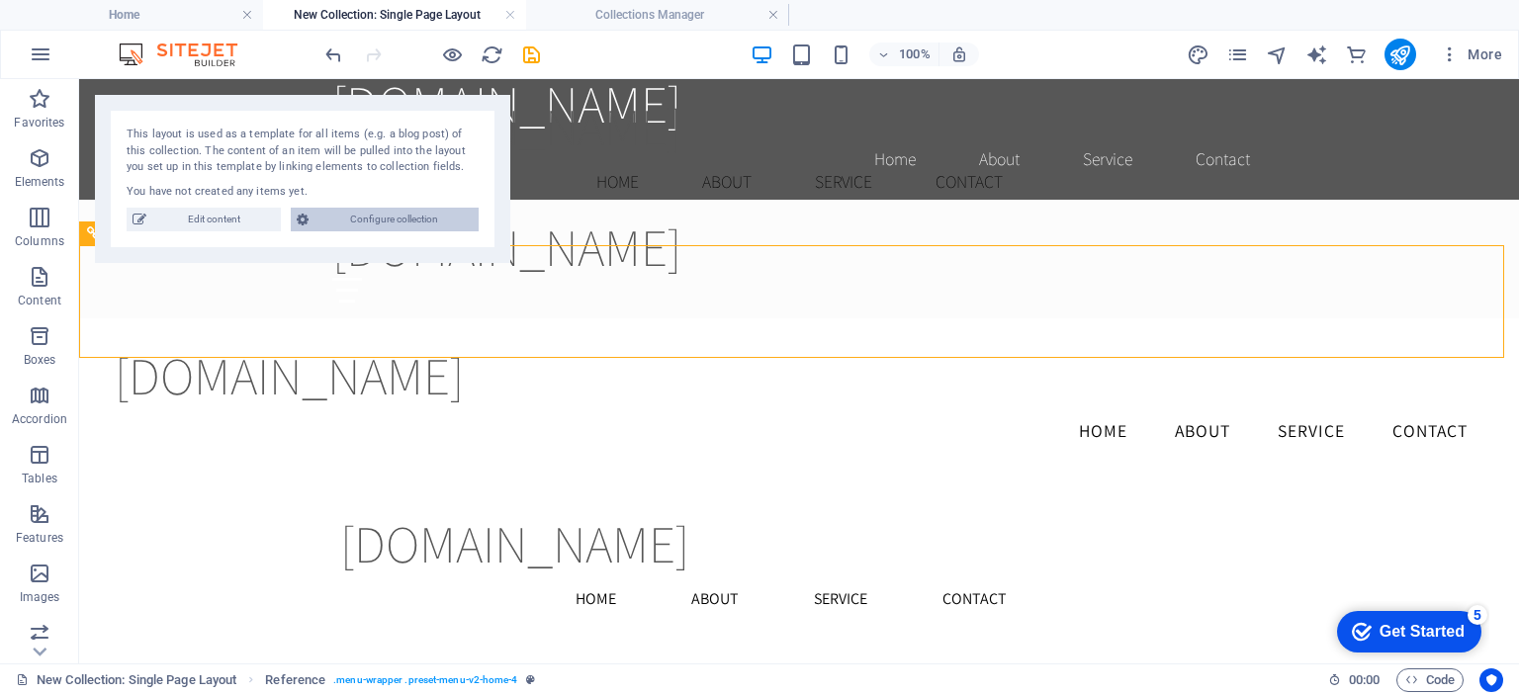
click at [370, 224] on span "Configure collection" at bounding box center [393, 220] width 158 height 24
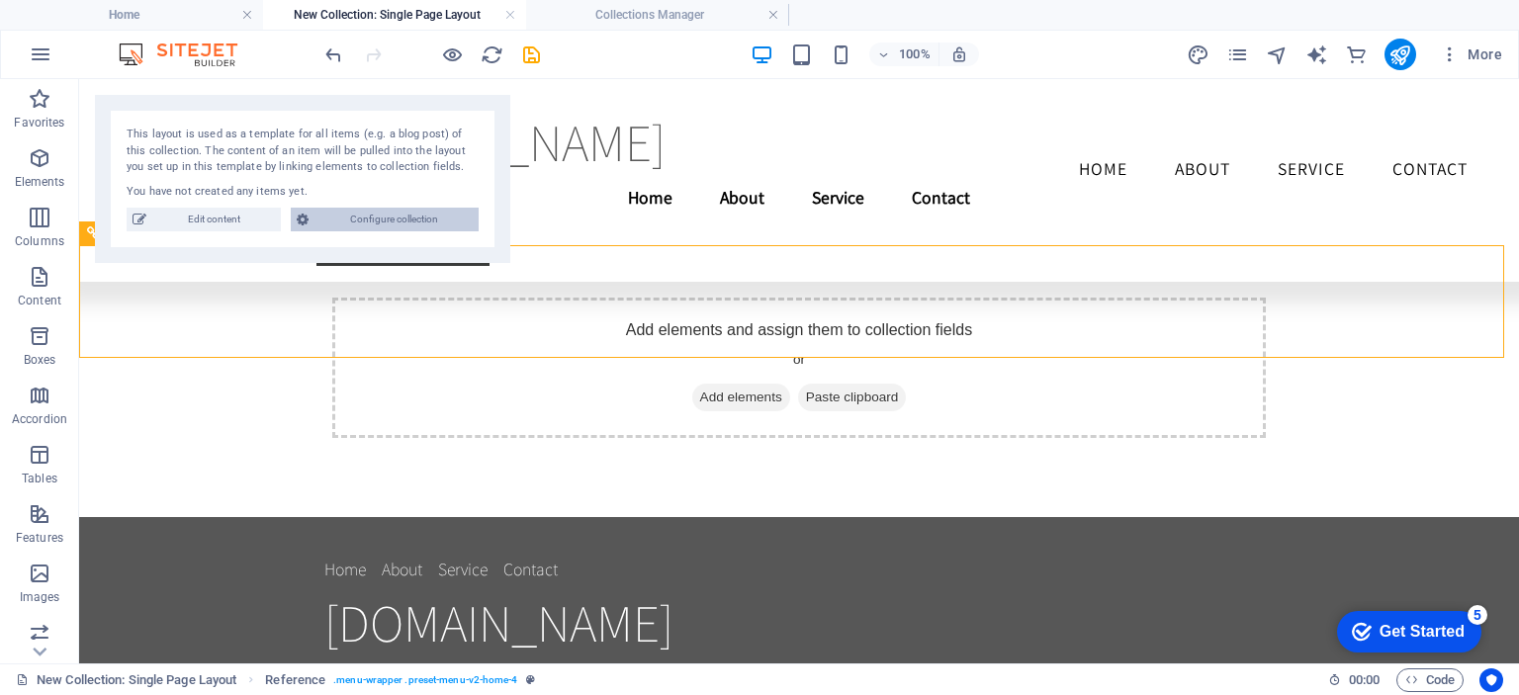
scroll to position [0, 0]
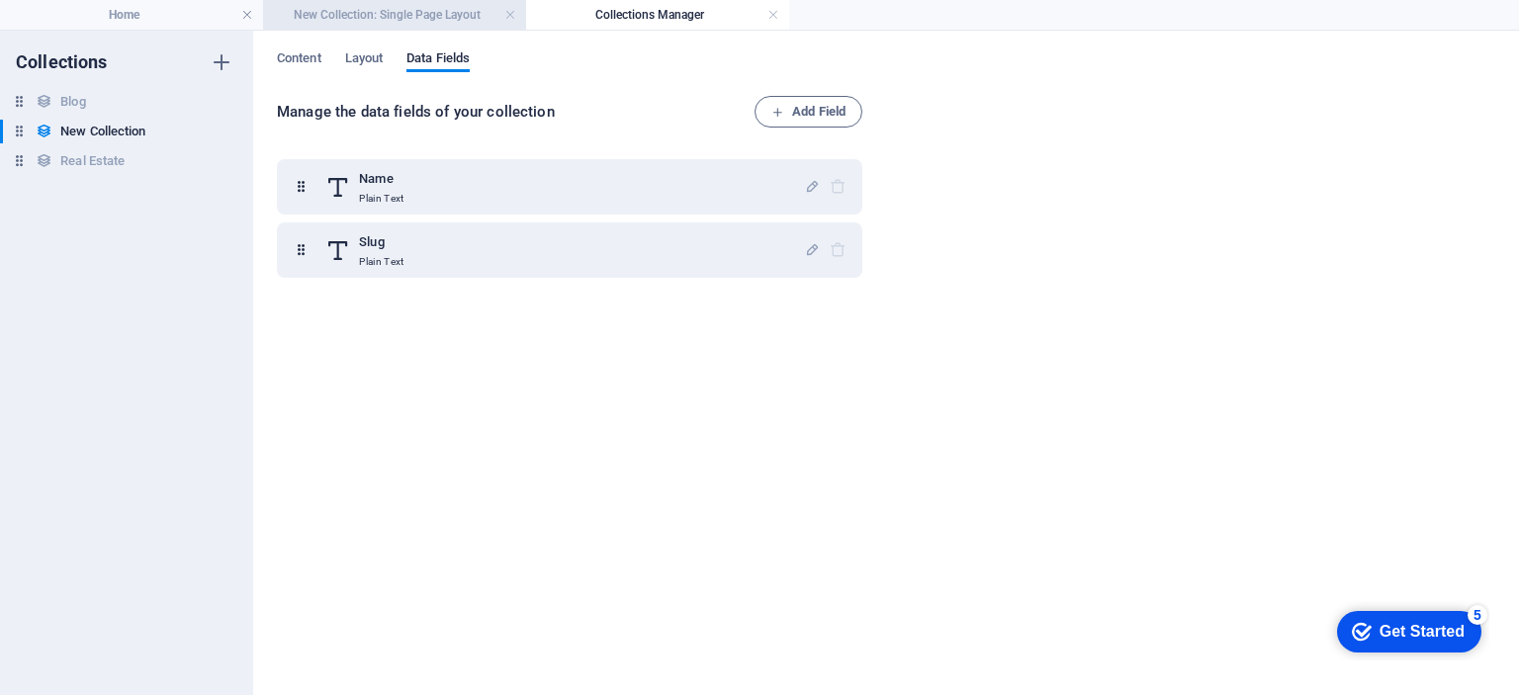
click at [393, 16] on h4 "New Collection: Single Page Layout" at bounding box center [394, 15] width 263 height 22
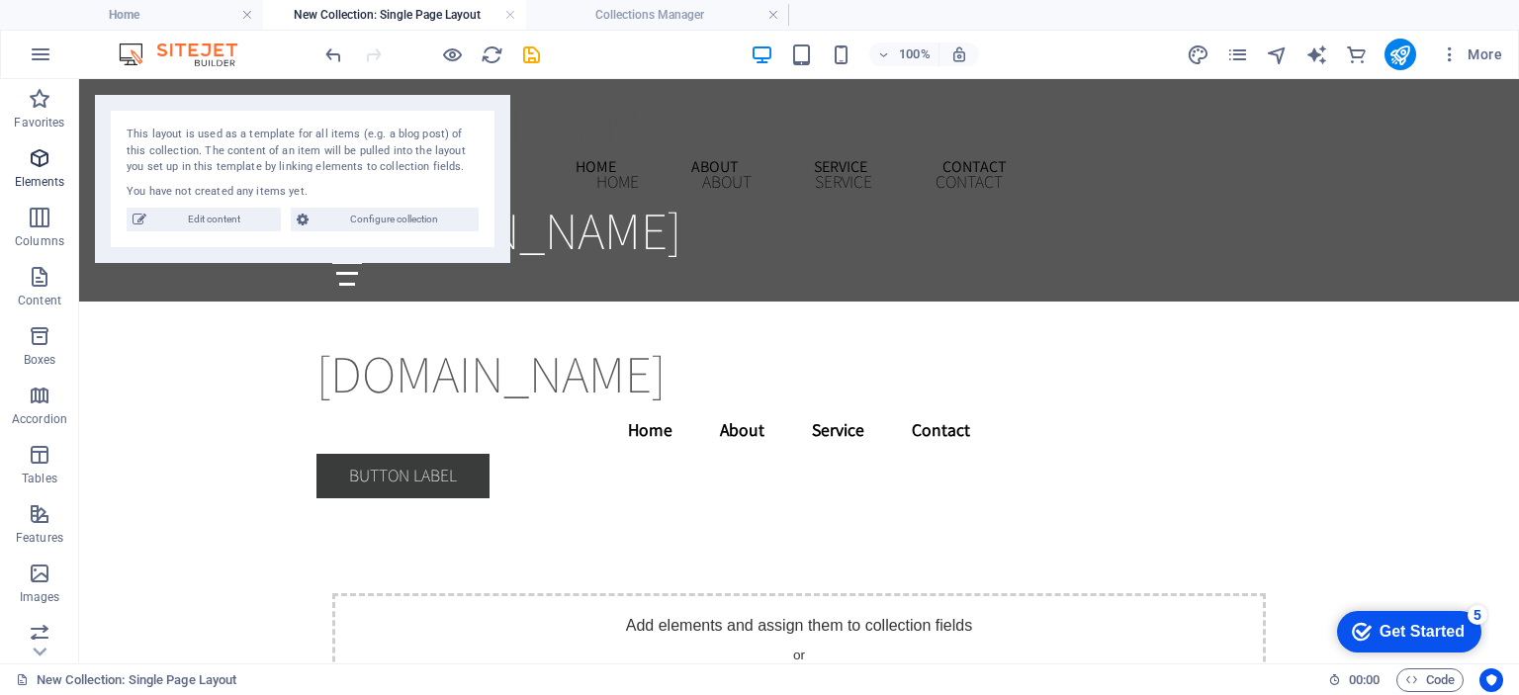
click at [34, 169] on icon "button" at bounding box center [40, 158] width 24 height 24
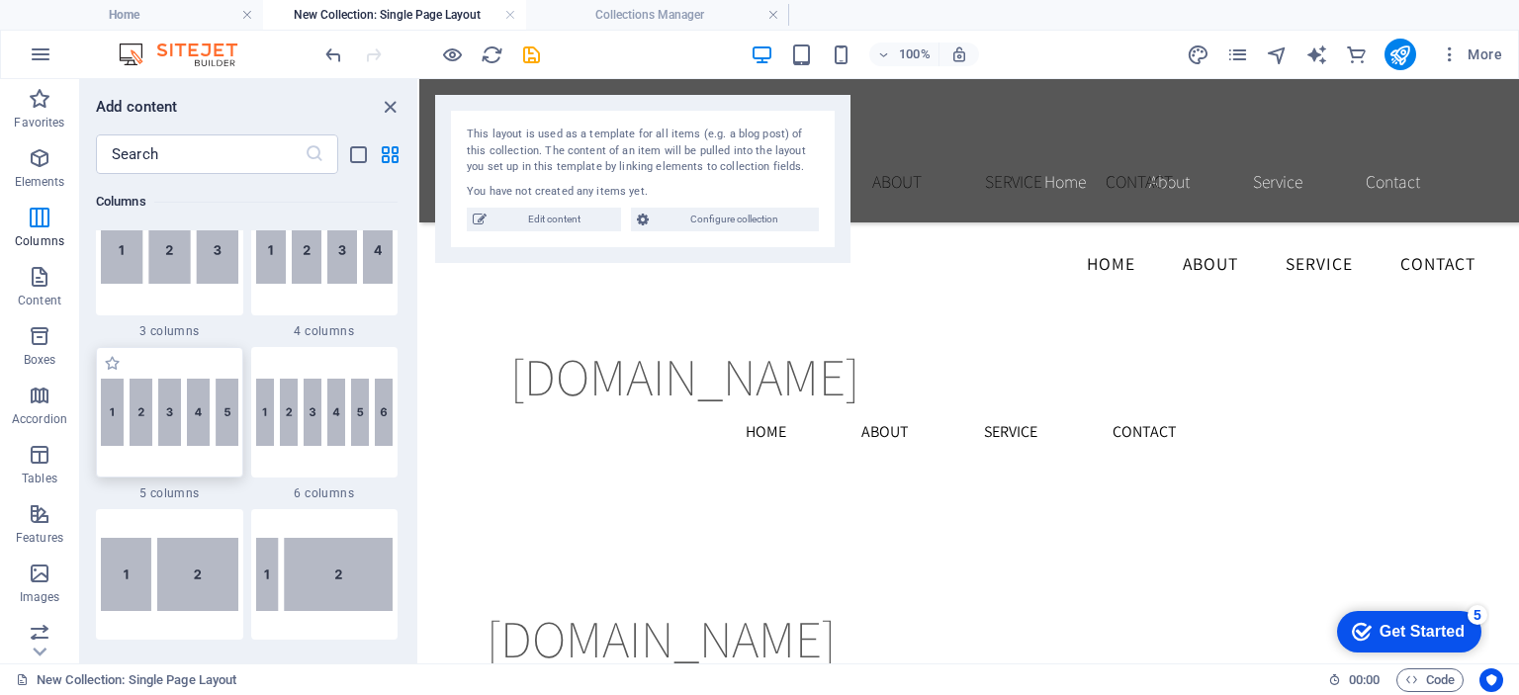
scroll to position [989, 0]
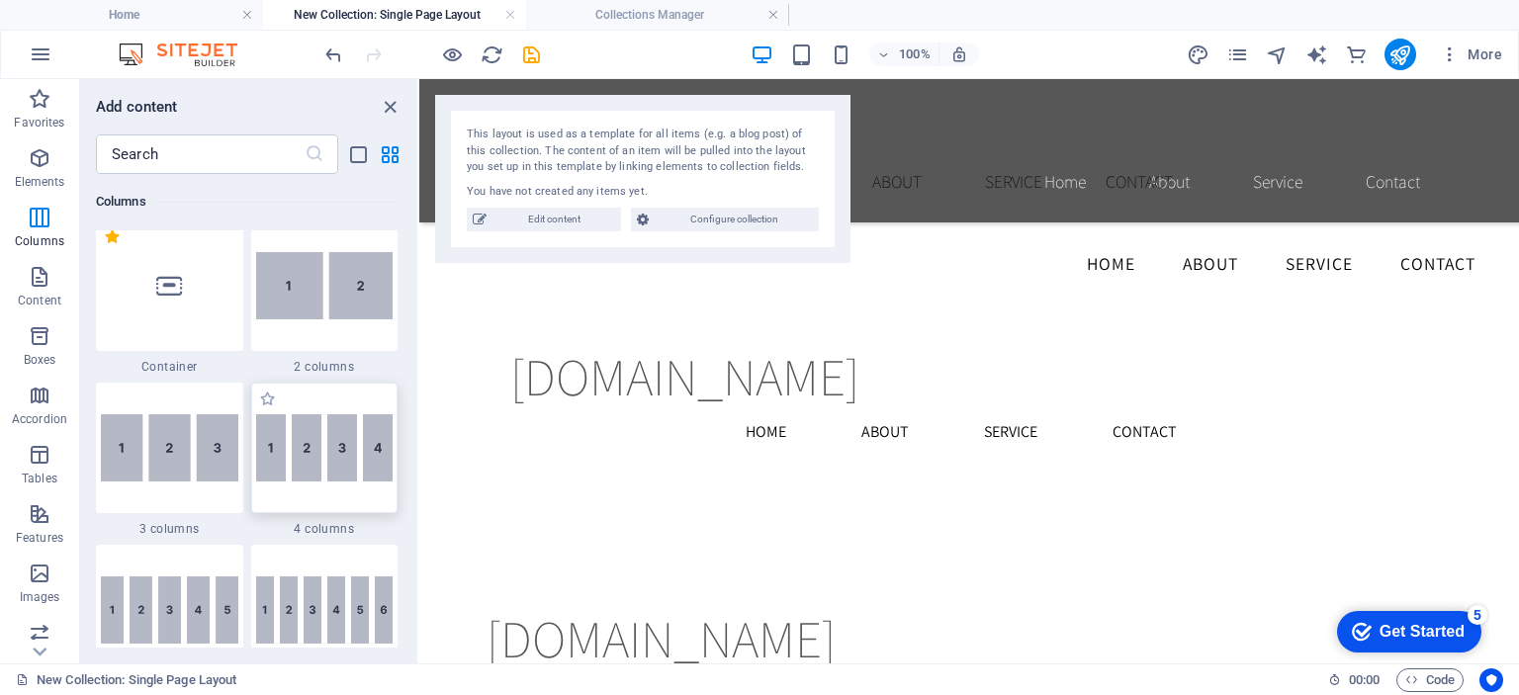
click at [284, 466] on img at bounding box center [324, 447] width 137 height 67
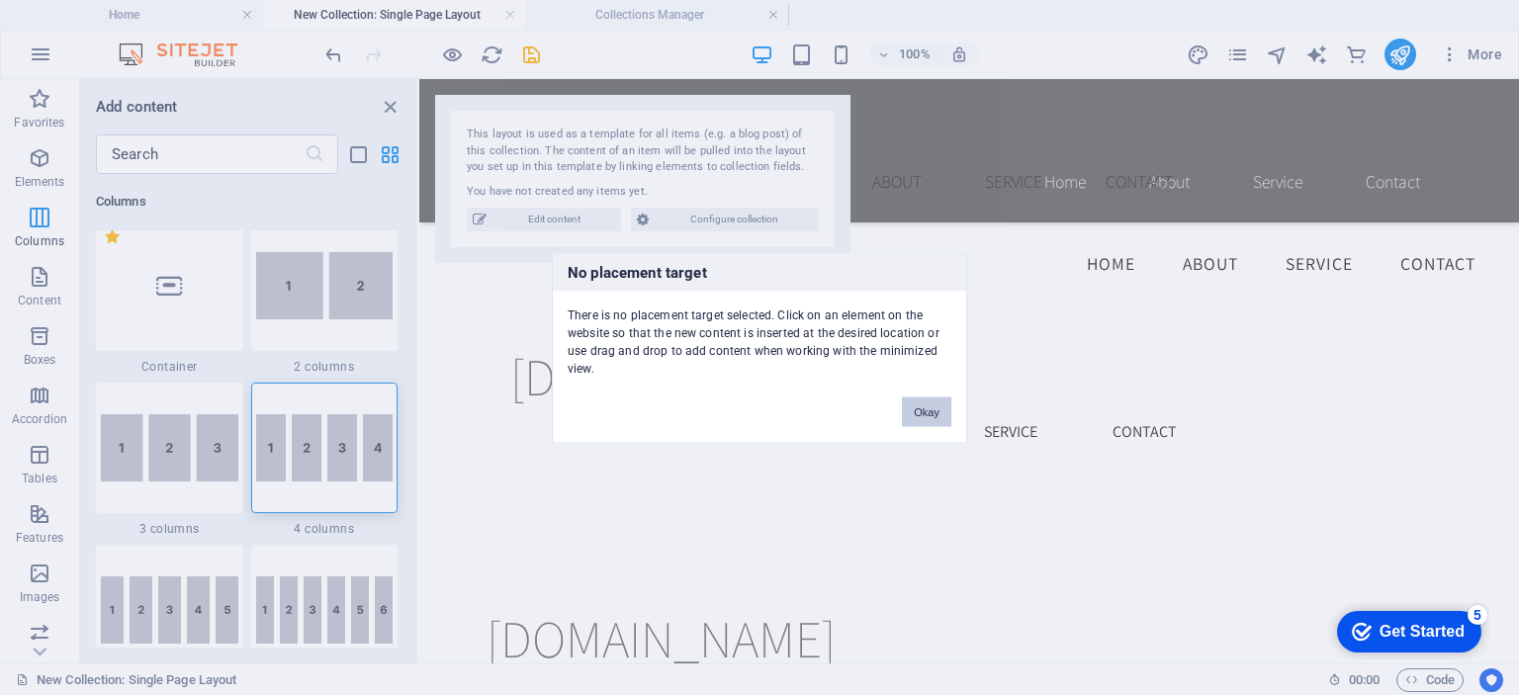
click at [926, 411] on button "Okay" at bounding box center [926, 411] width 49 height 30
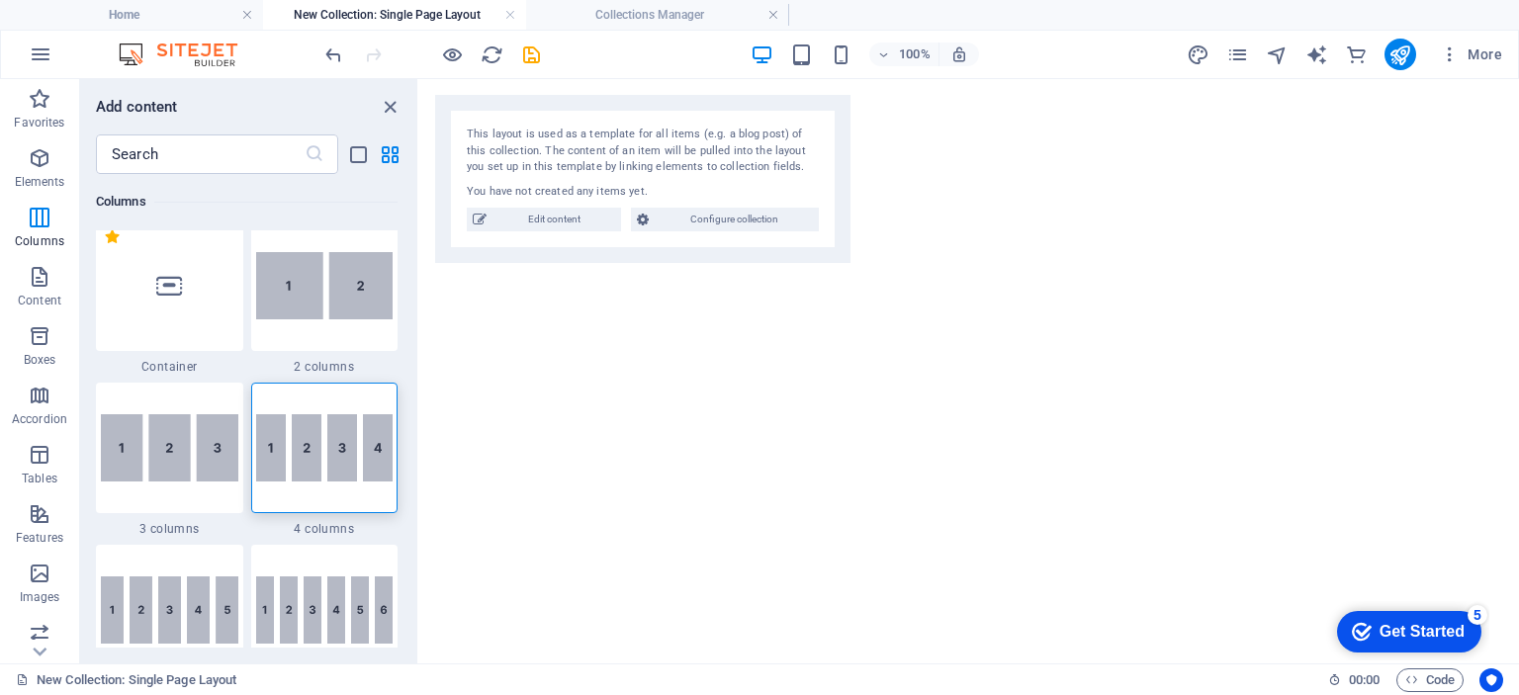
scroll to position [1297, 0]
